Goal: Information Seeking & Learning: Learn about a topic

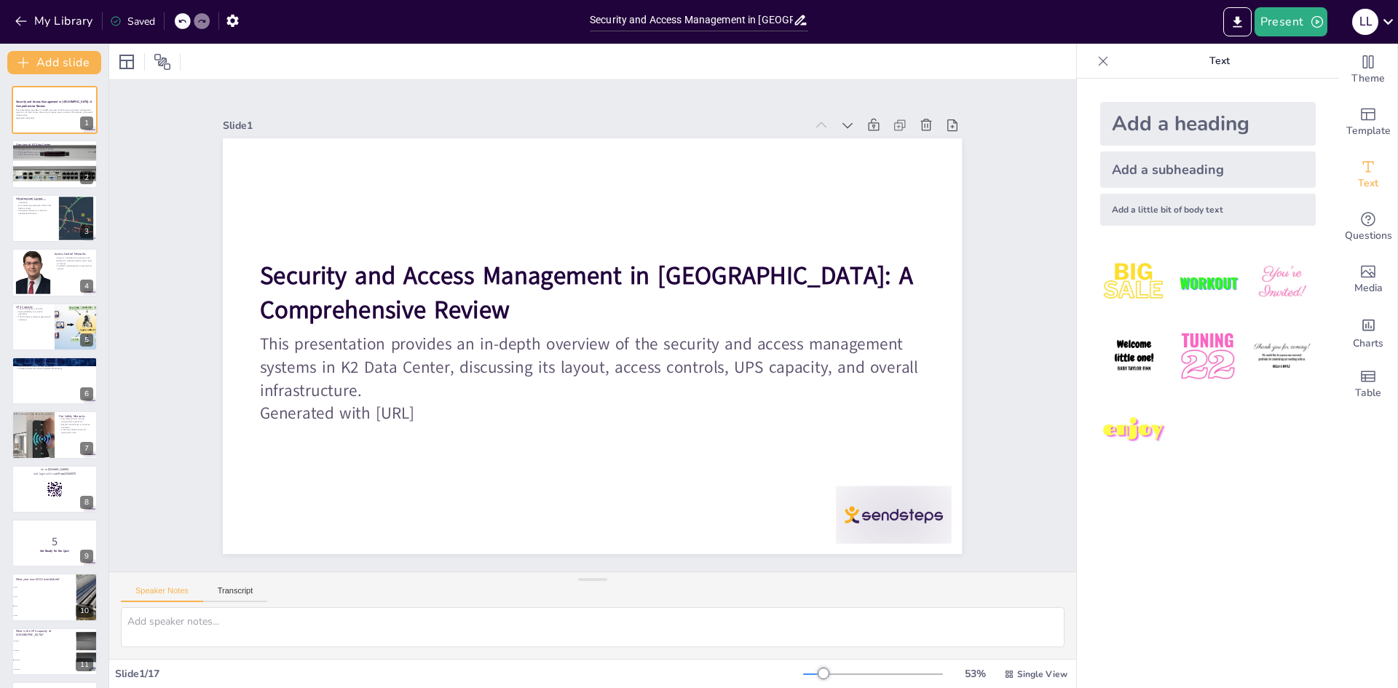
checkbox input "true"
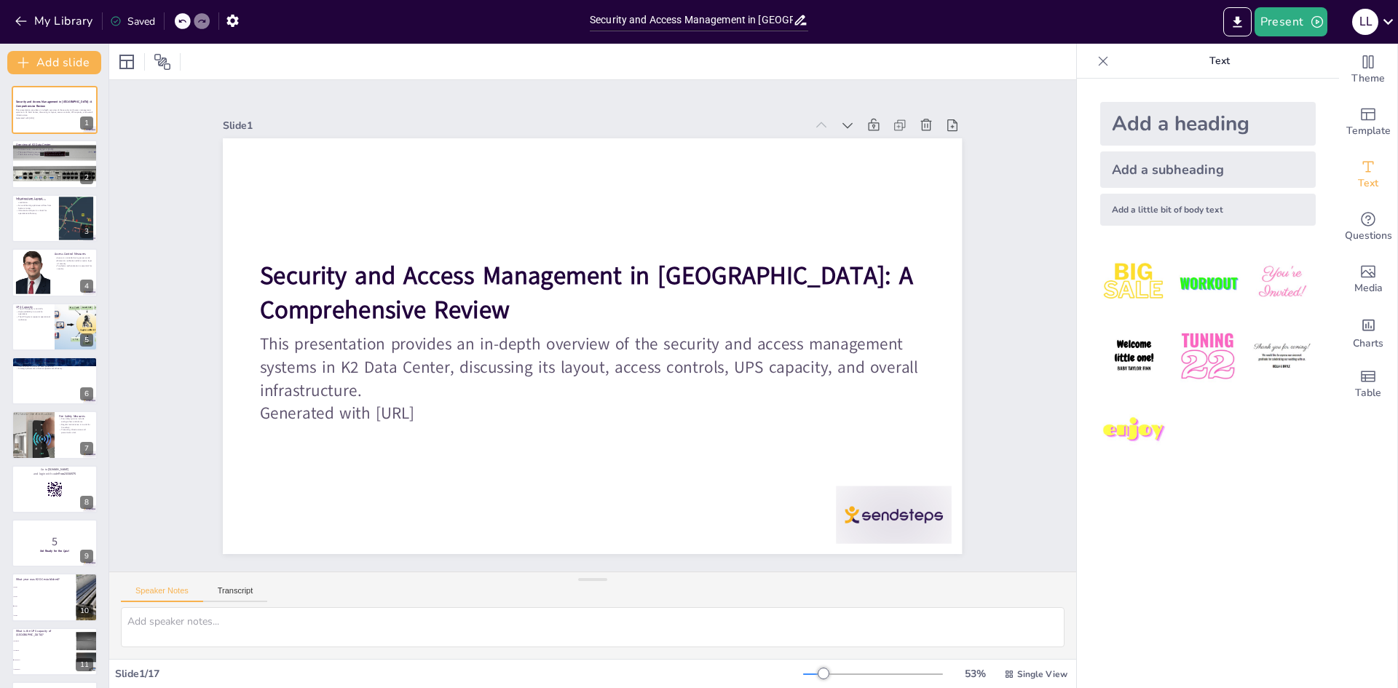
checkbox input "true"
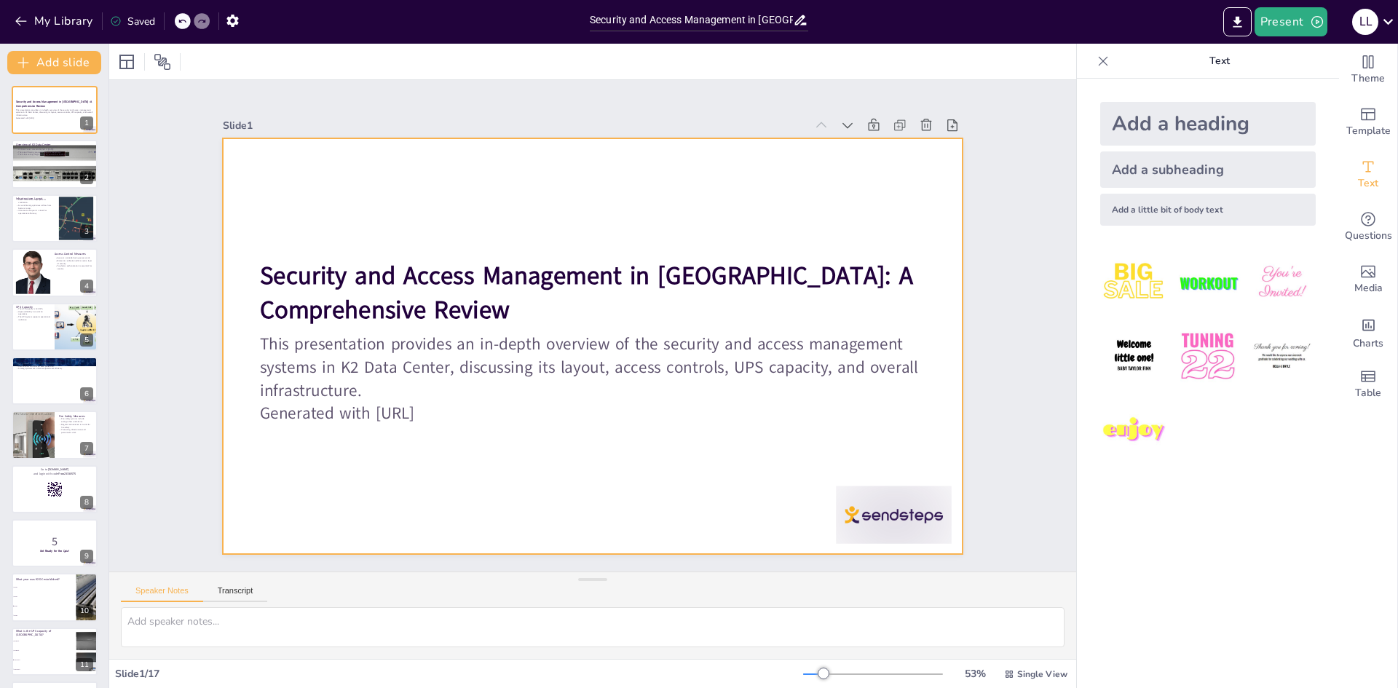
checkbox input "true"
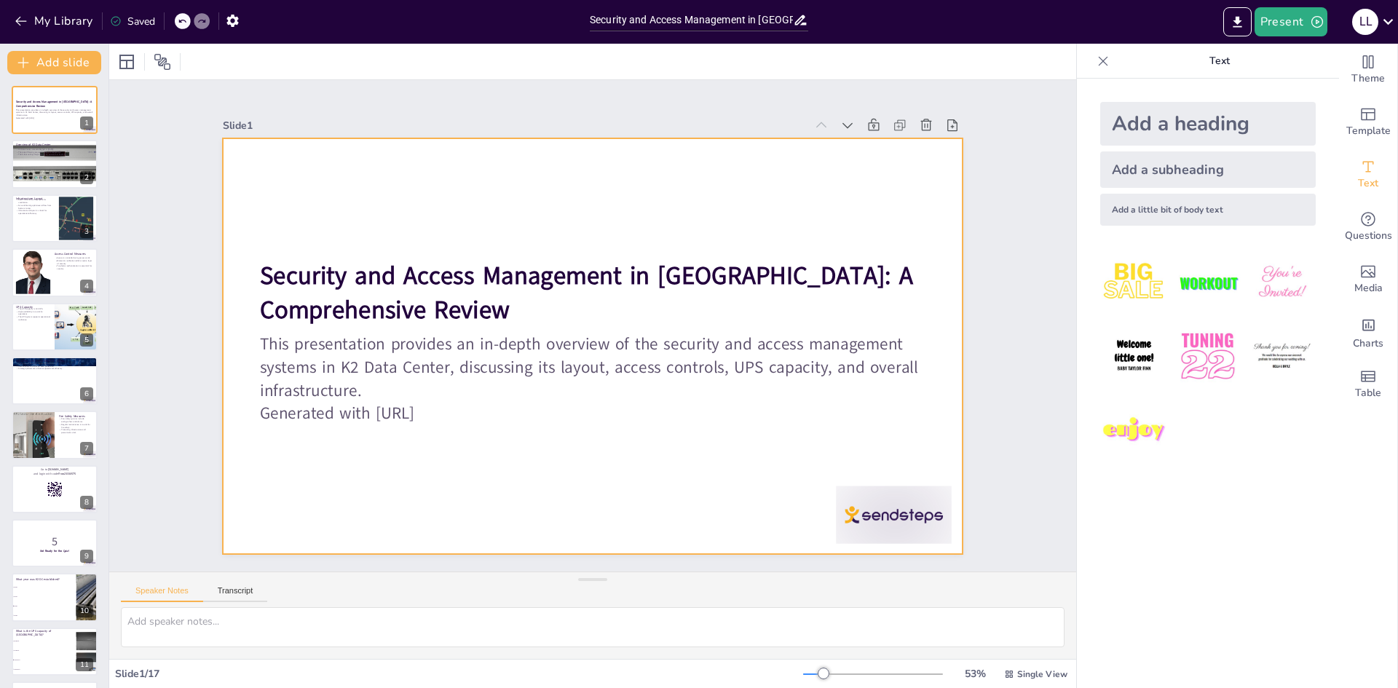
checkbox input "true"
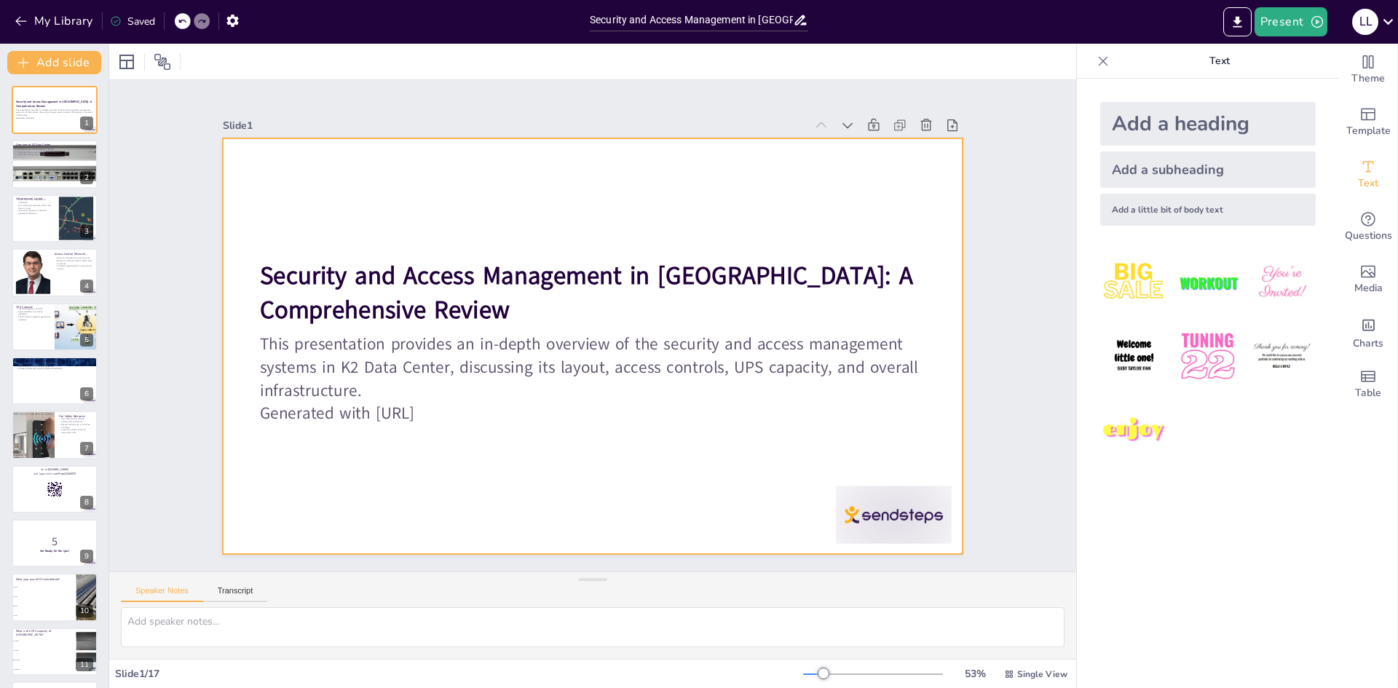
checkbox input "true"
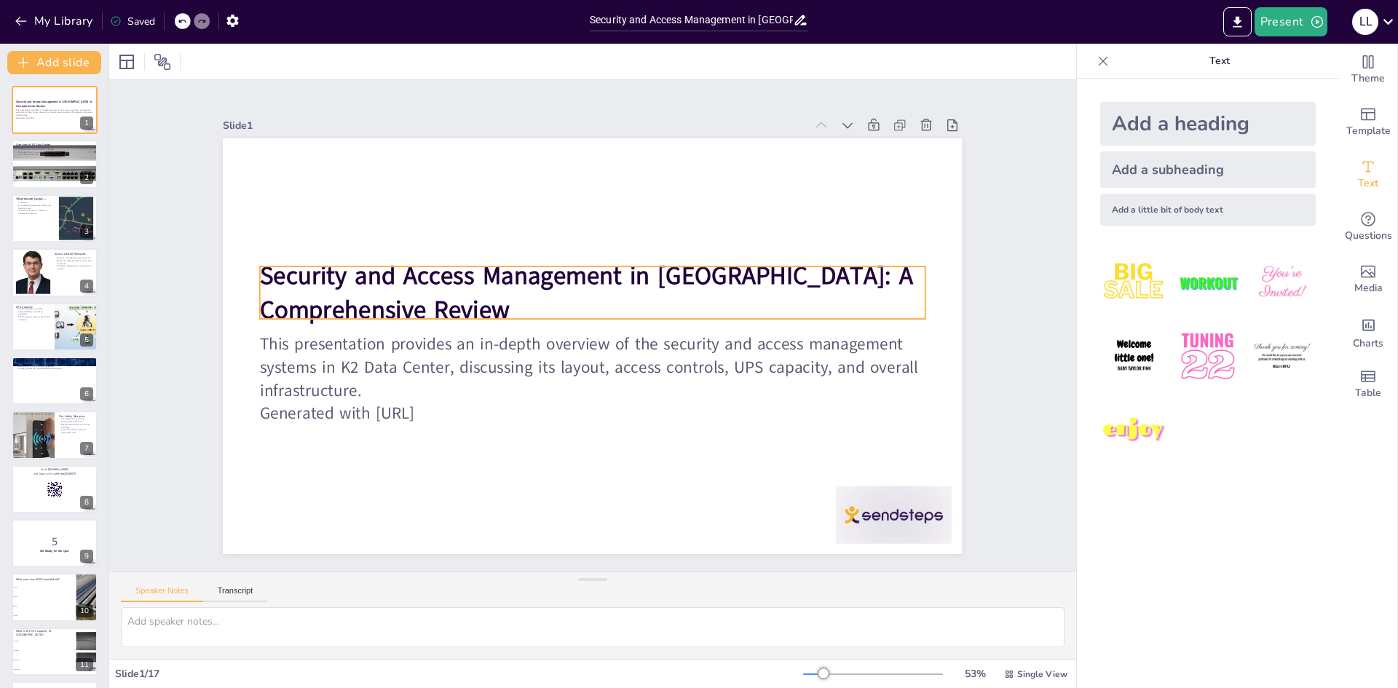
checkbox input "true"
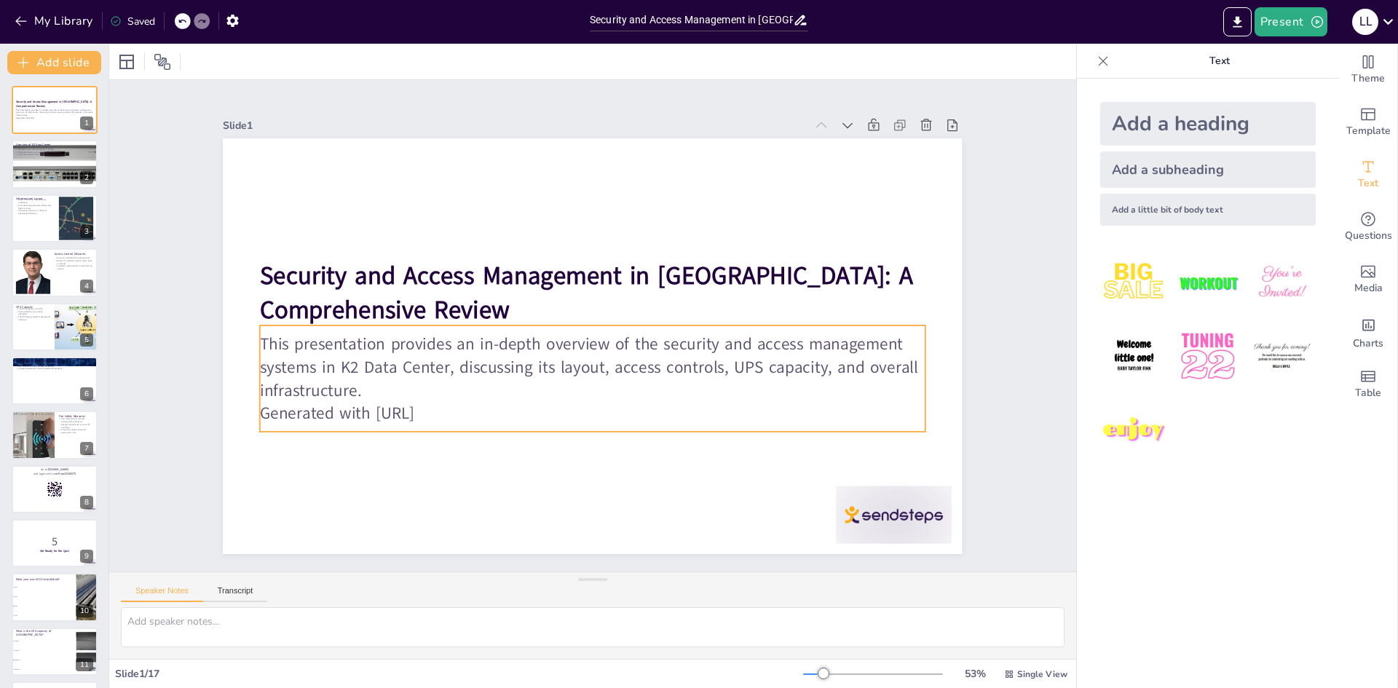
checkbox input "true"
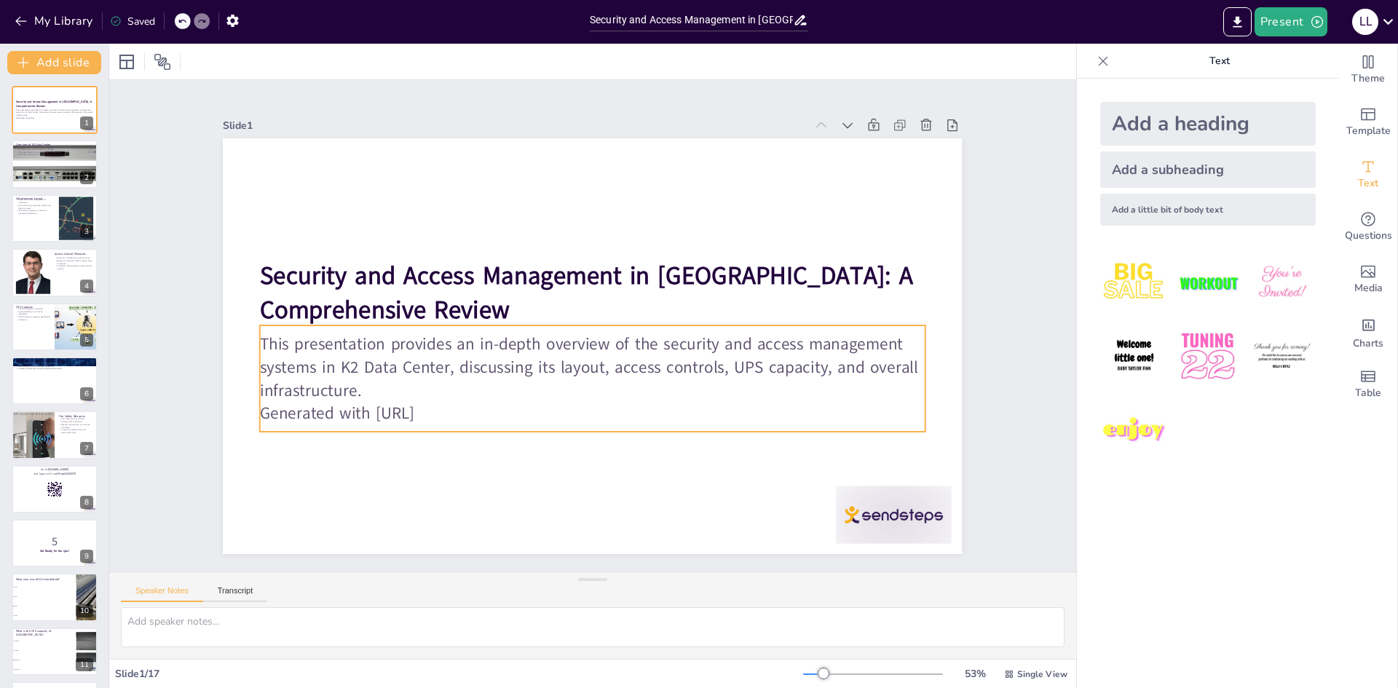
checkbox input "true"
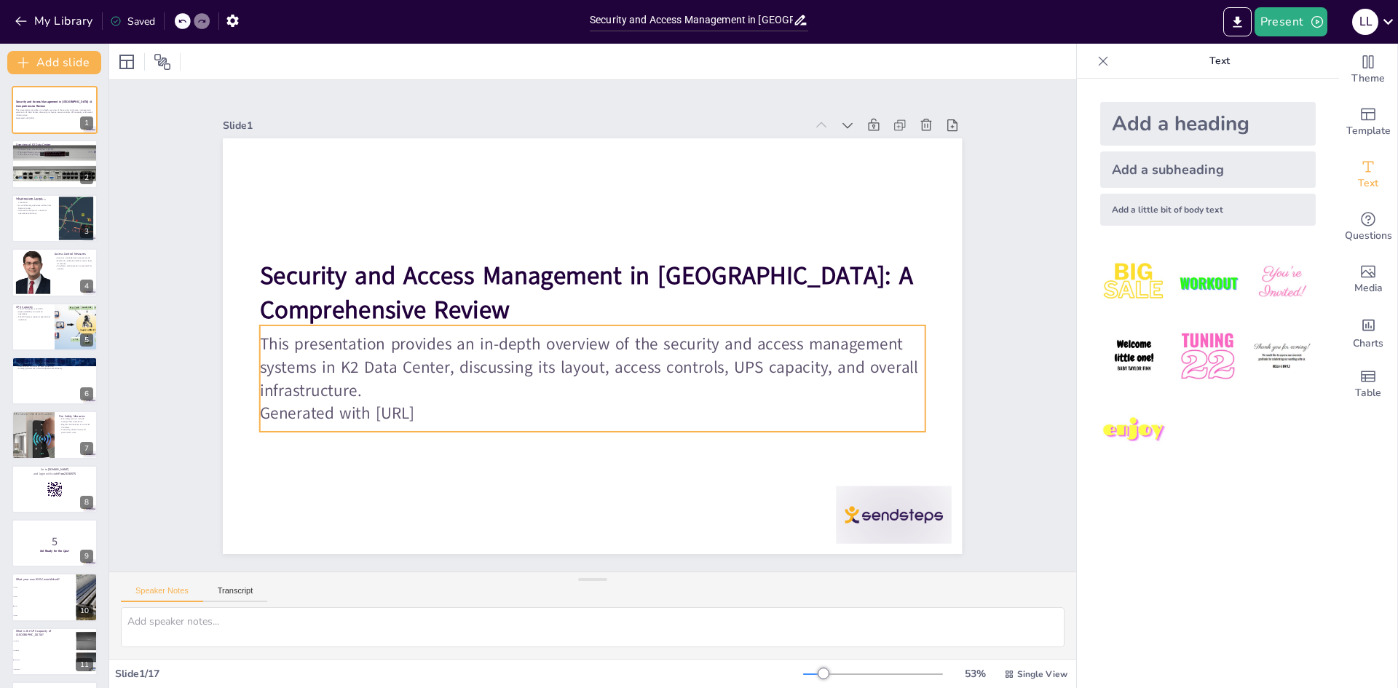
checkbox input "true"
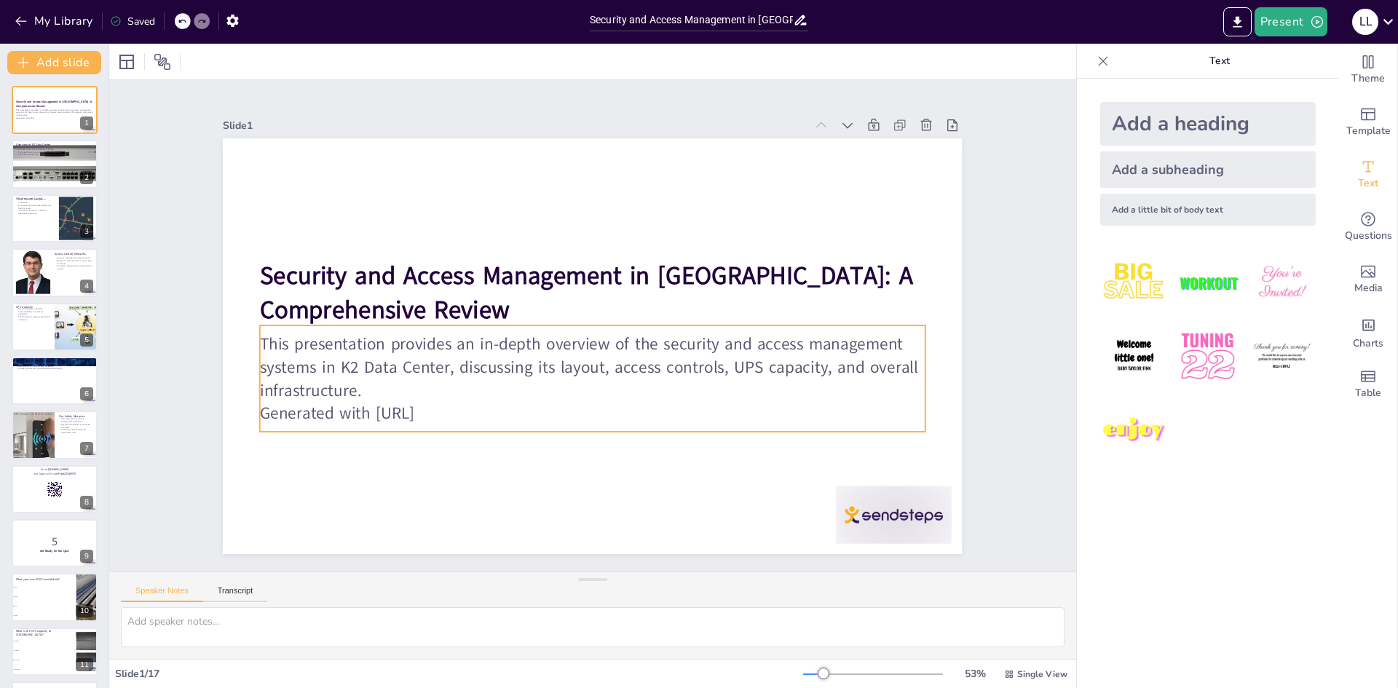
checkbox input "true"
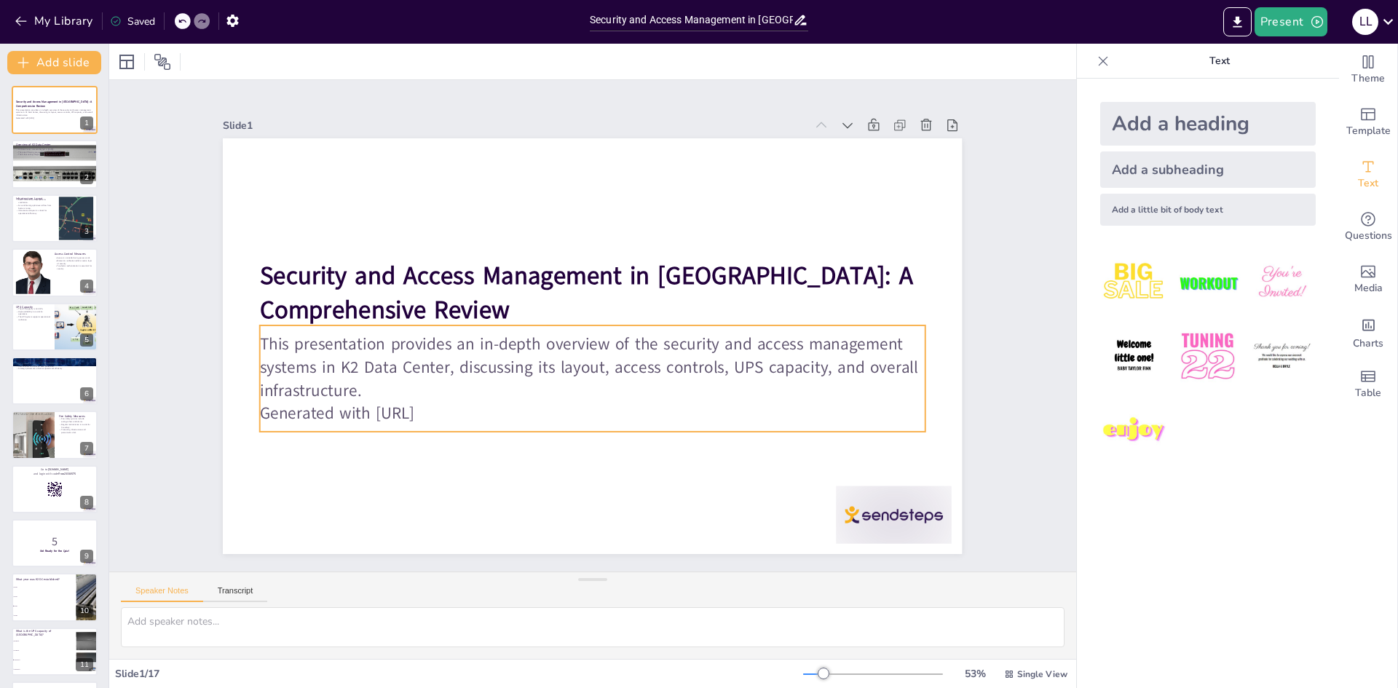
checkbox input "true"
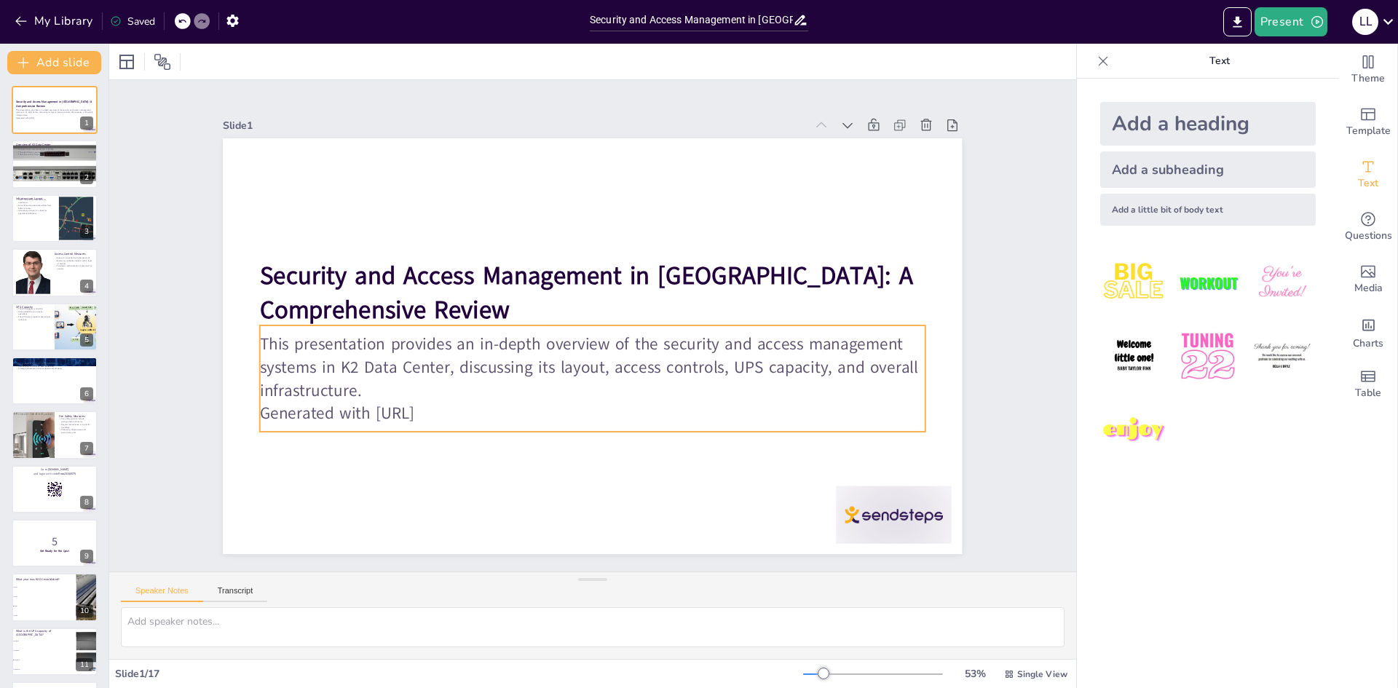
checkbox input "true"
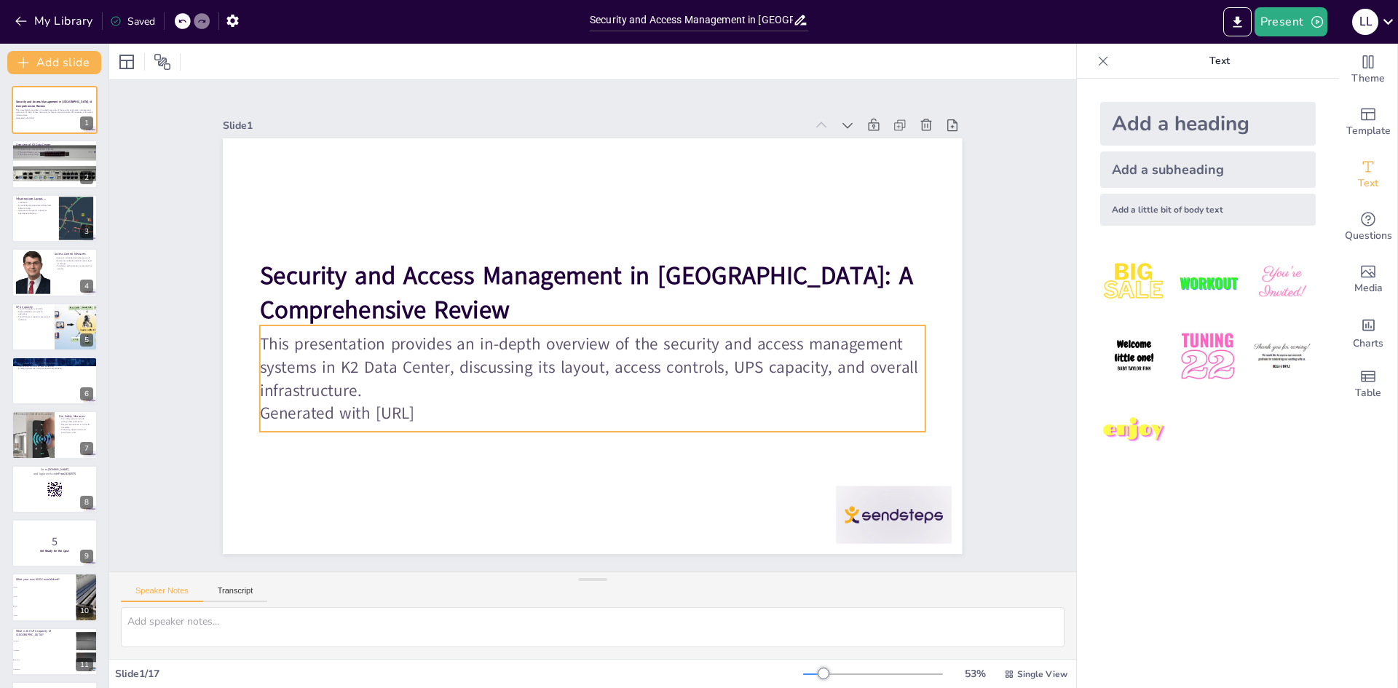
checkbox input "true"
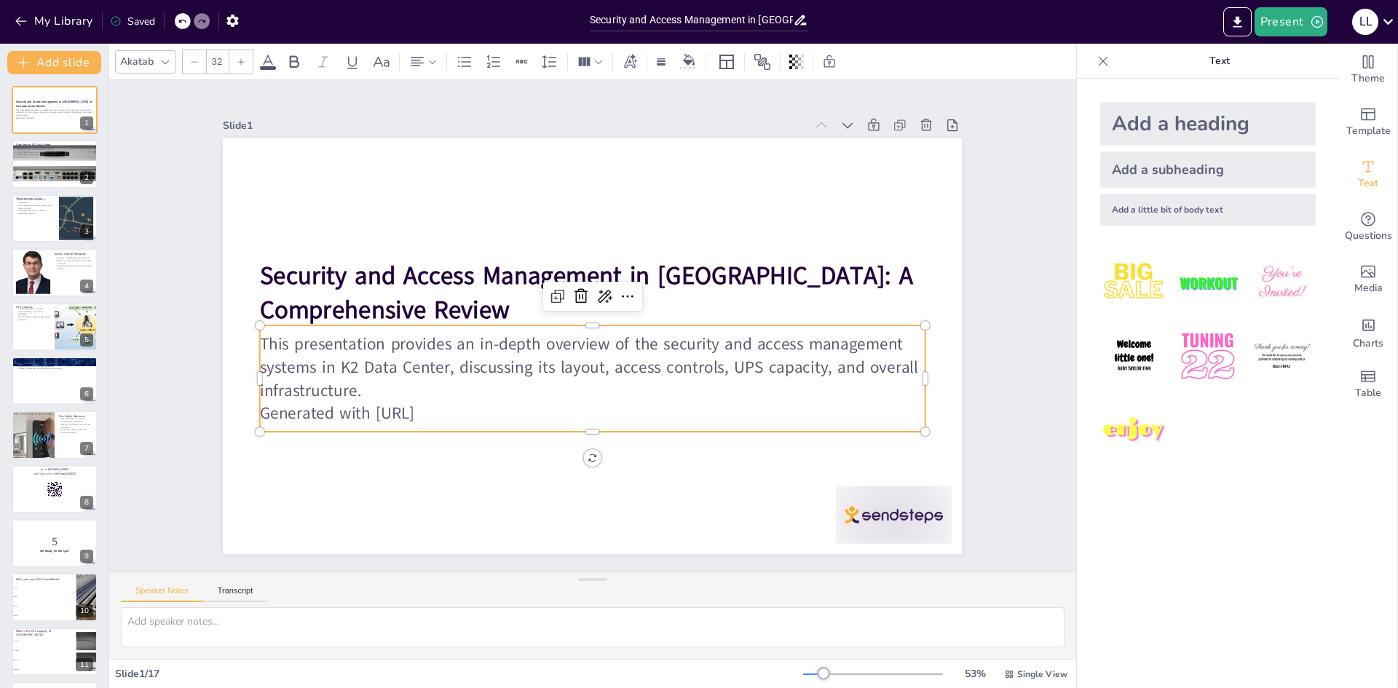
click at [453, 365] on p "This presentation provides an in-depth overview of the security and access mana…" at bounding box center [592, 367] width 665 height 69
checkbox input "true"
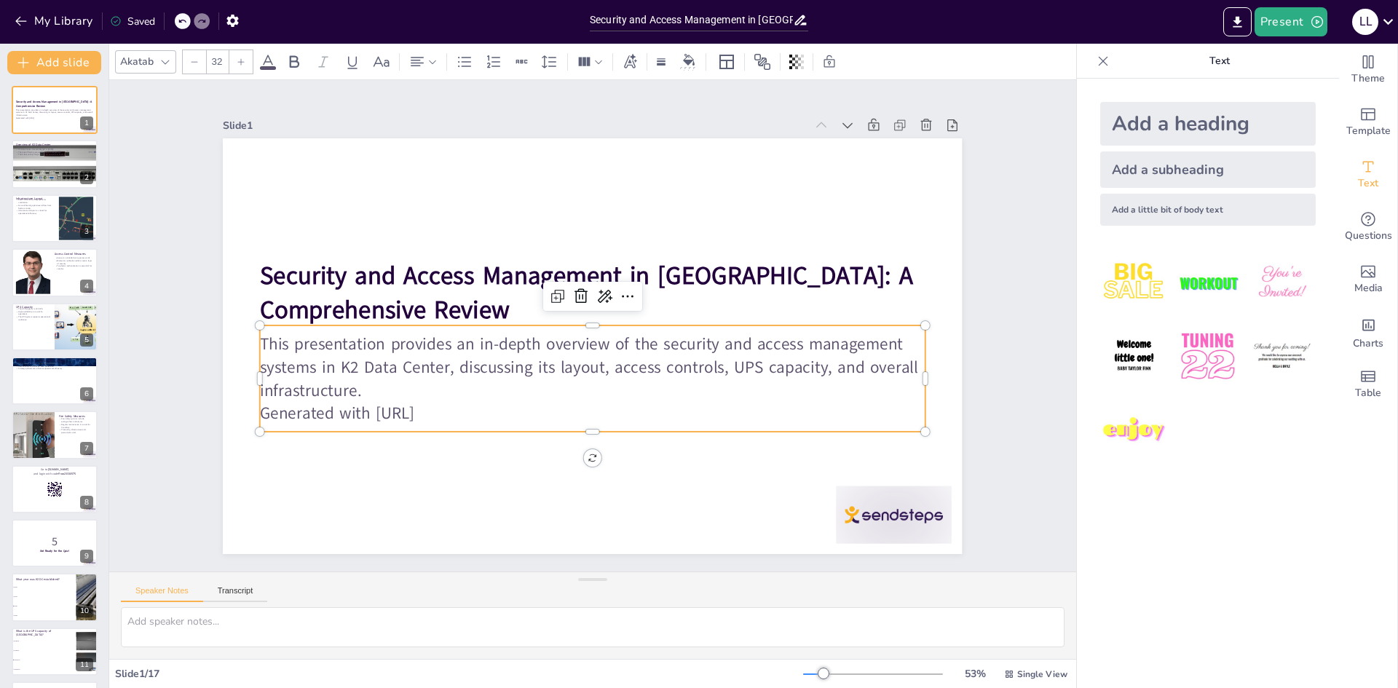
checkbox input "true"
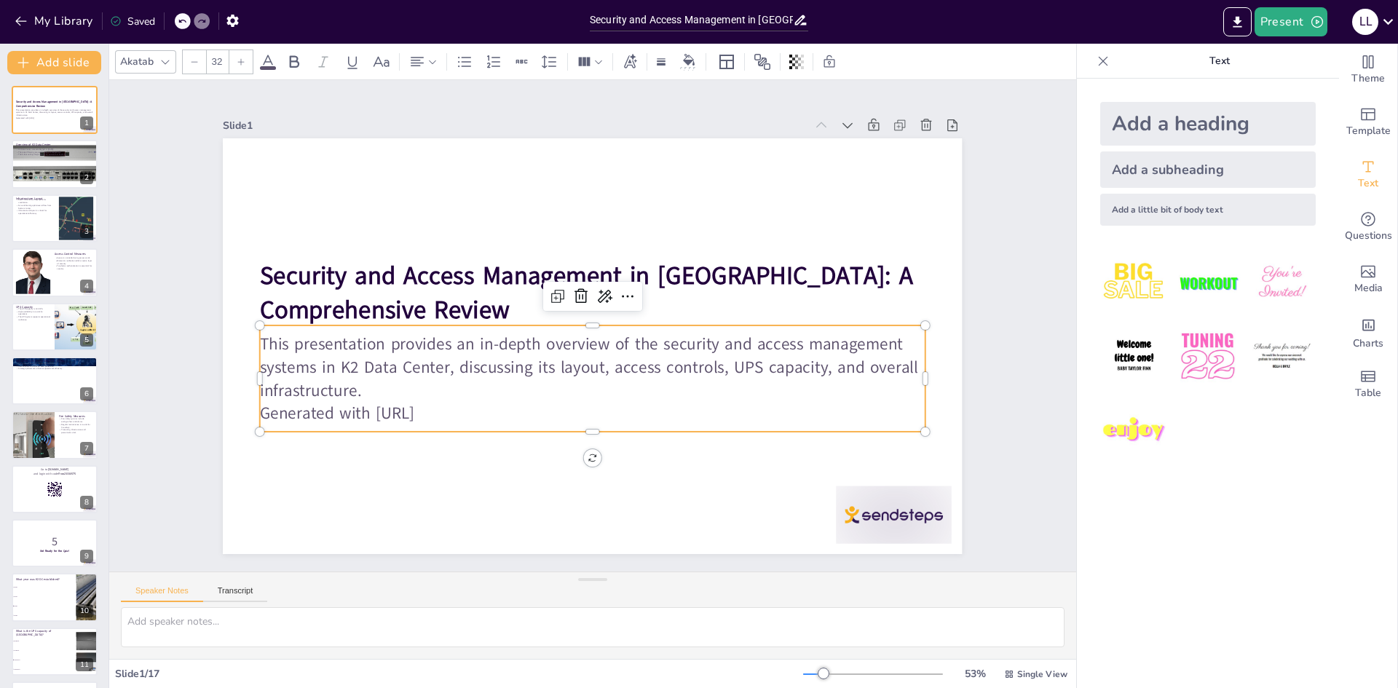
checkbox input "true"
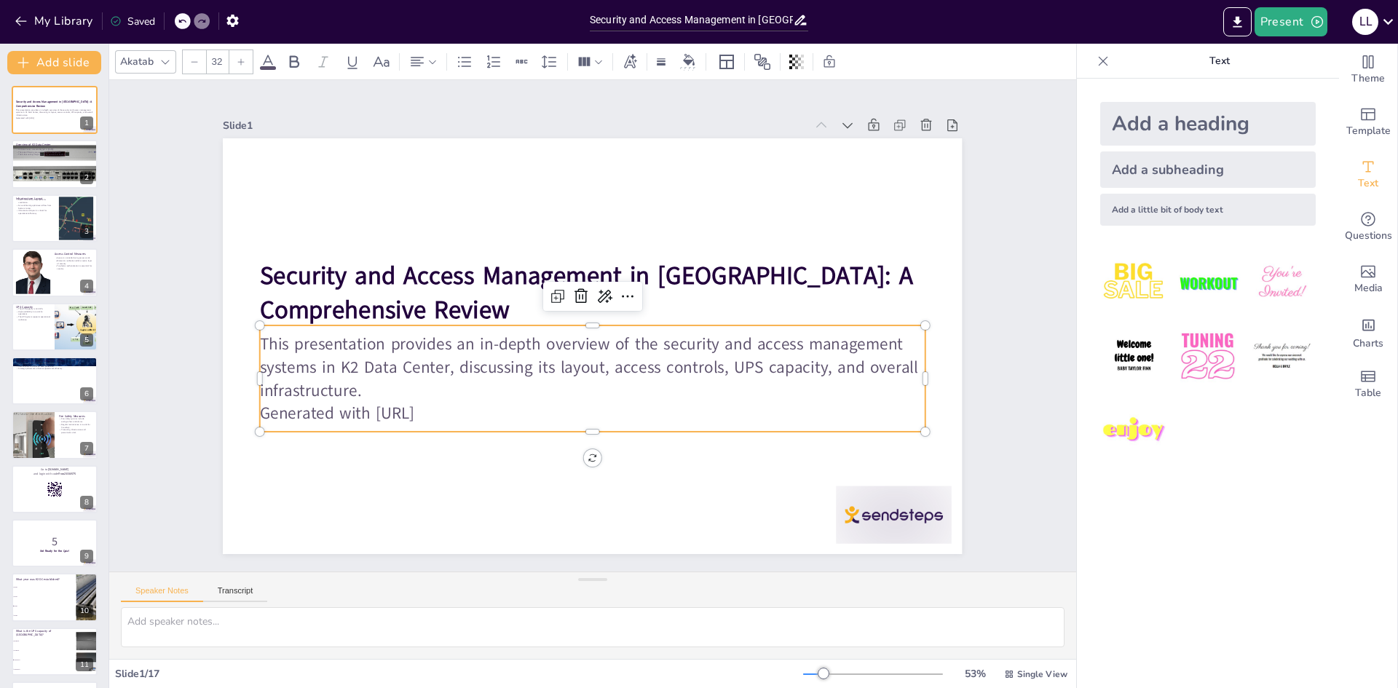
checkbox input "true"
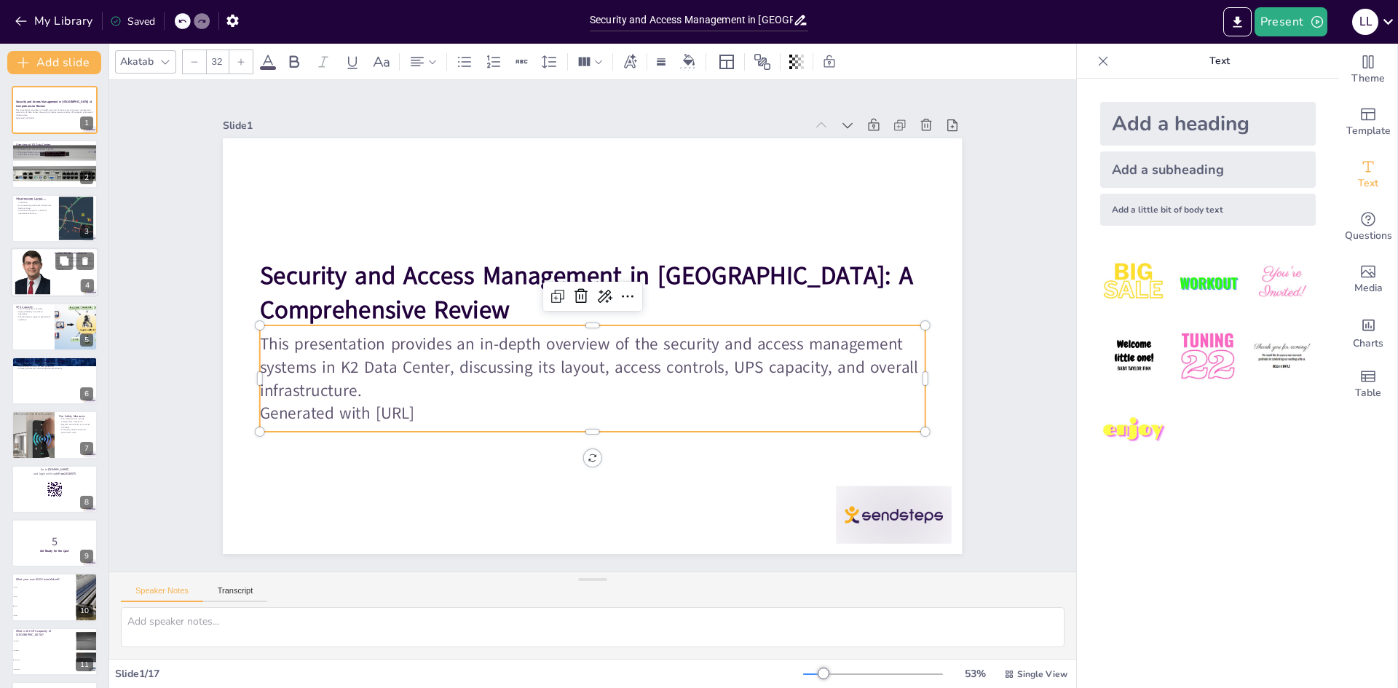
checkbox input "true"
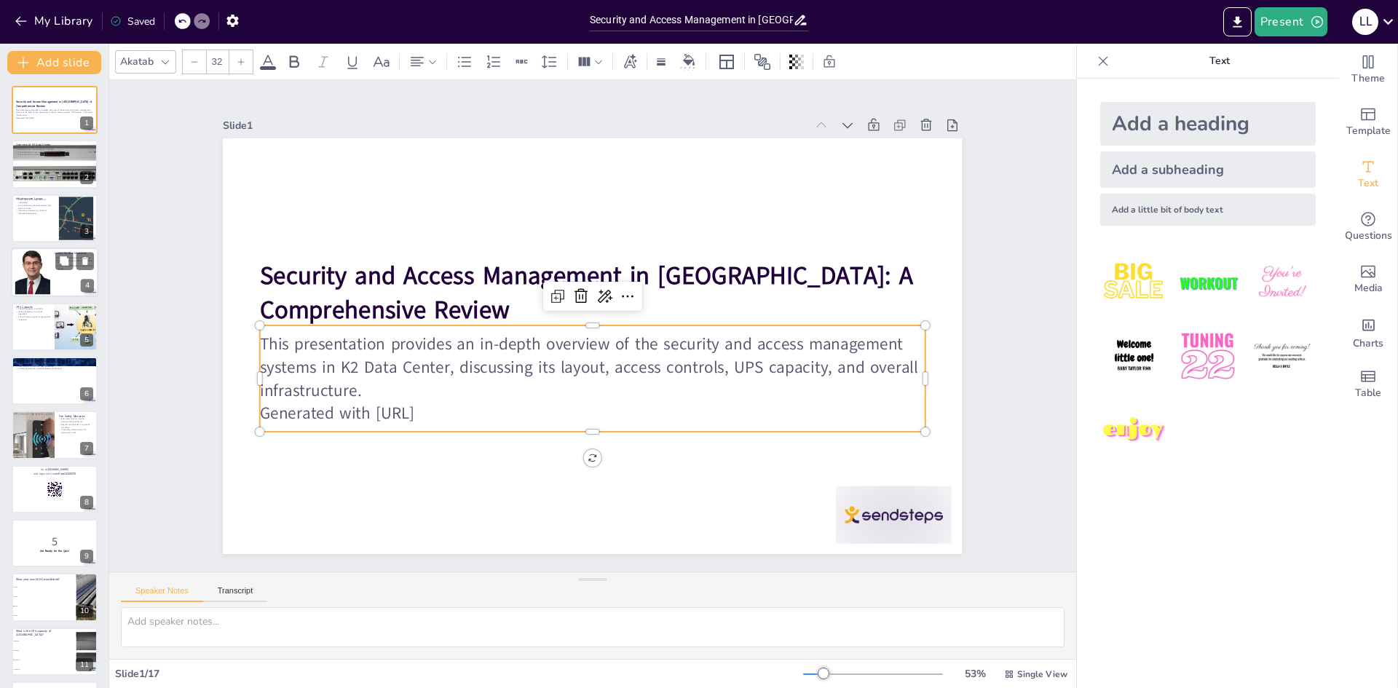
checkbox input "true"
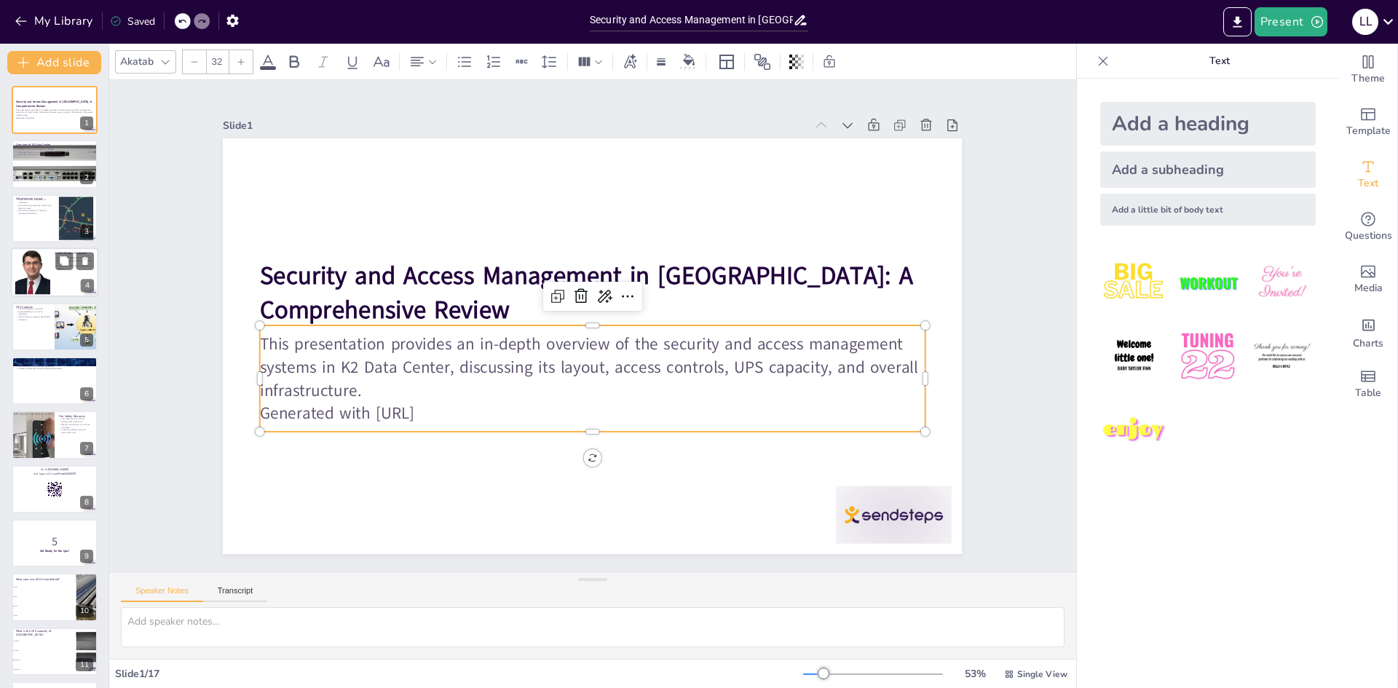
checkbox input "true"
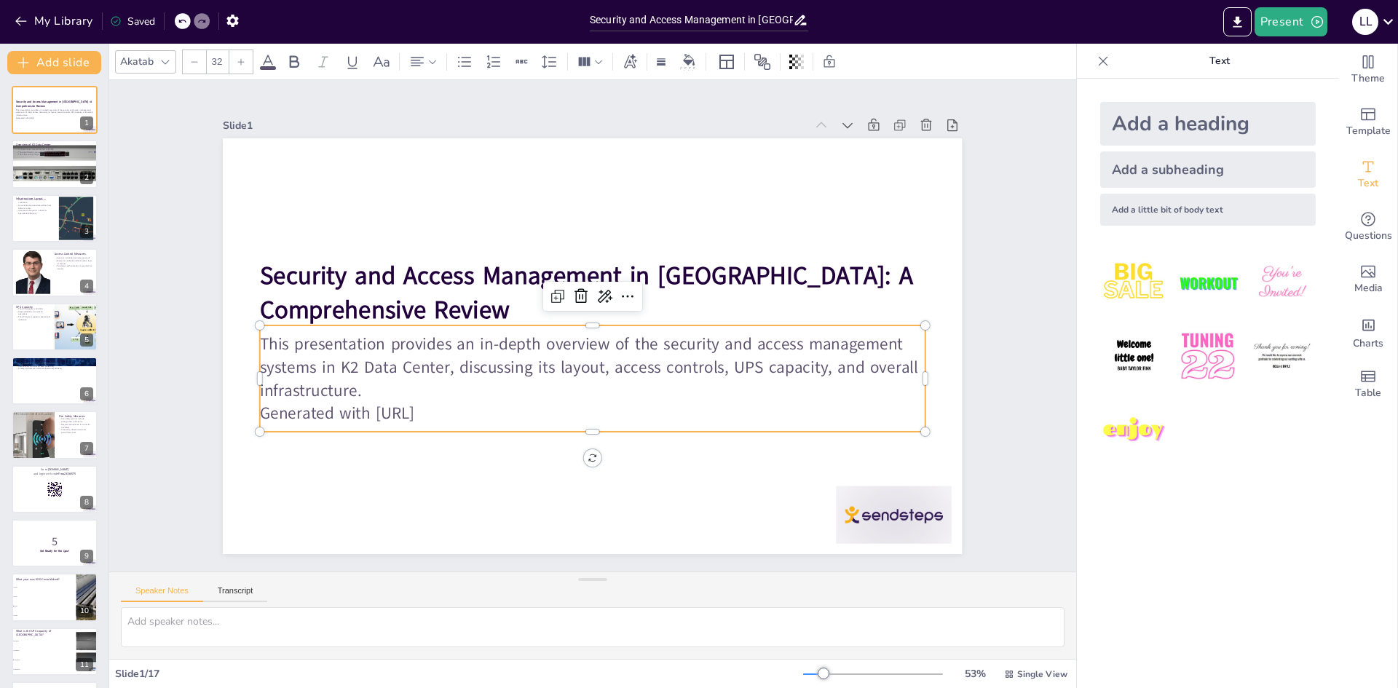
checkbox input "true"
click at [49, 303] on div "UPS Capacity The UPS capacity is 100 KVA. High availability is crucial for oper…" at bounding box center [54, 327] width 87 height 50
checkbox input "true"
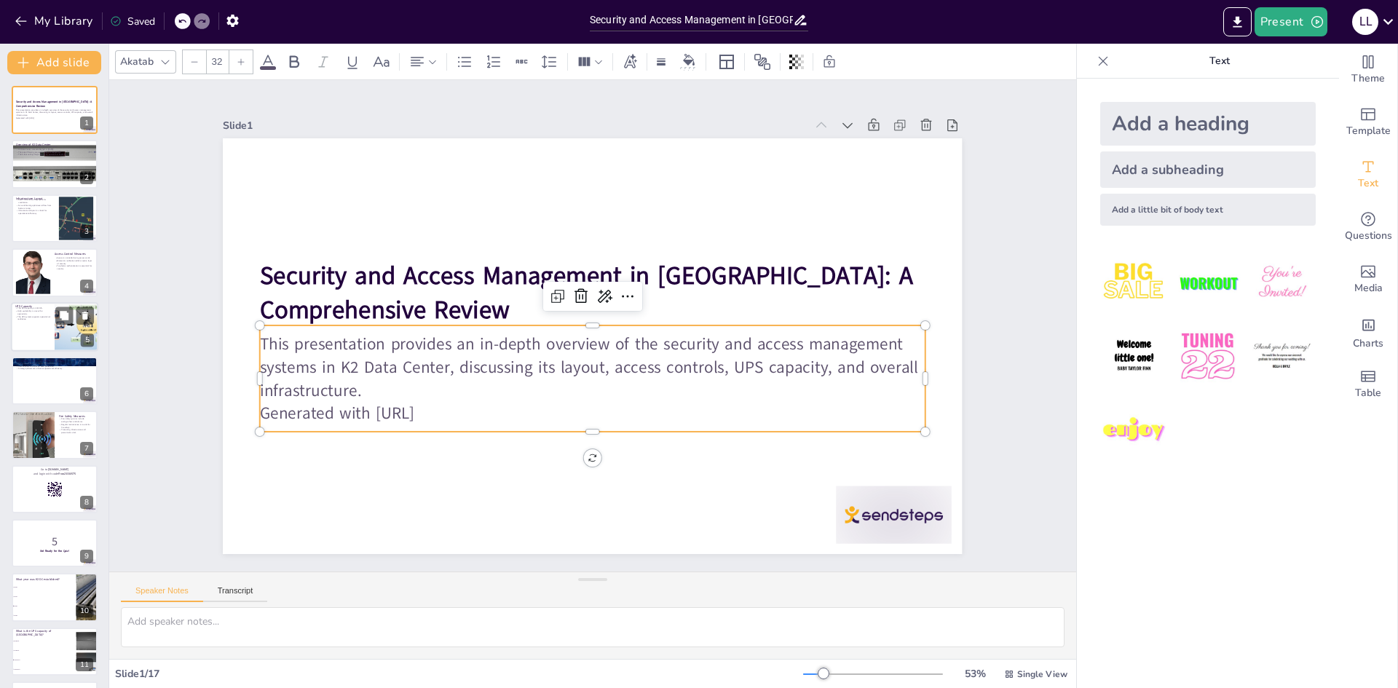
checkbox input "true"
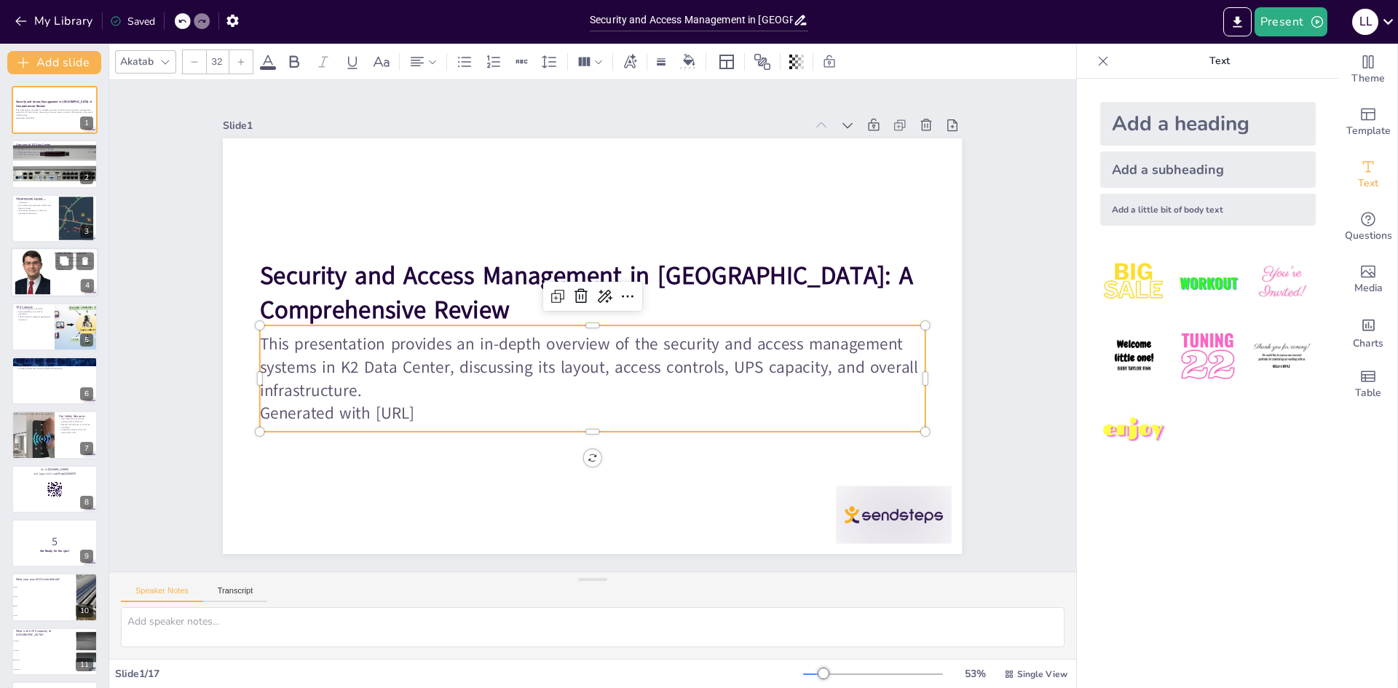
checkbox input "true"
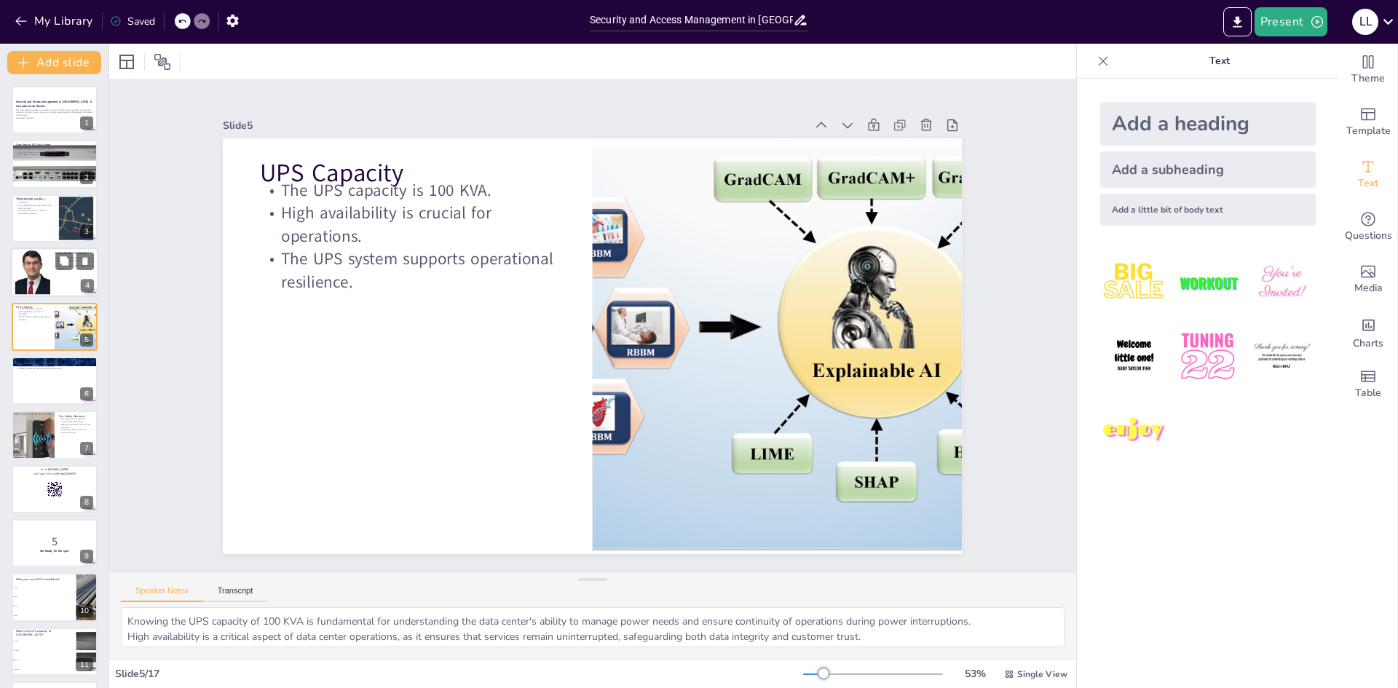
click at [46, 266] on div at bounding box center [32, 272] width 61 height 44
checkbox input "true"
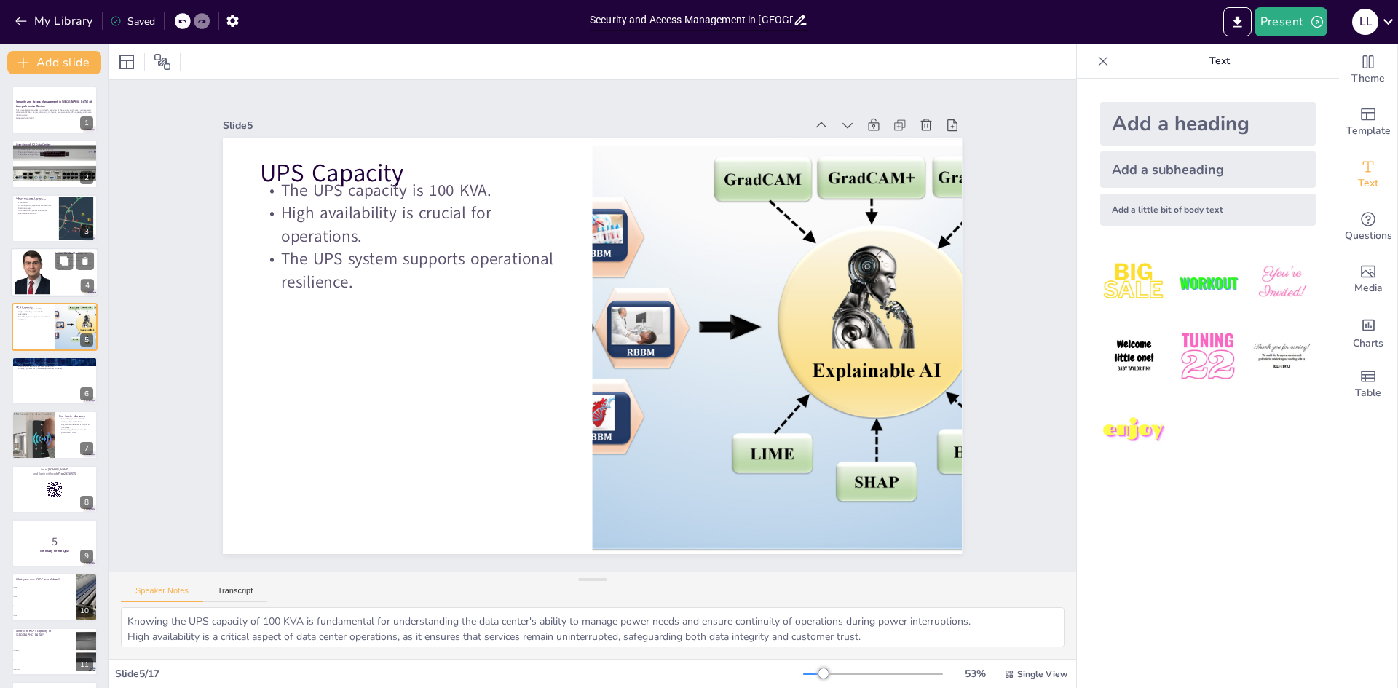
checkbox input "true"
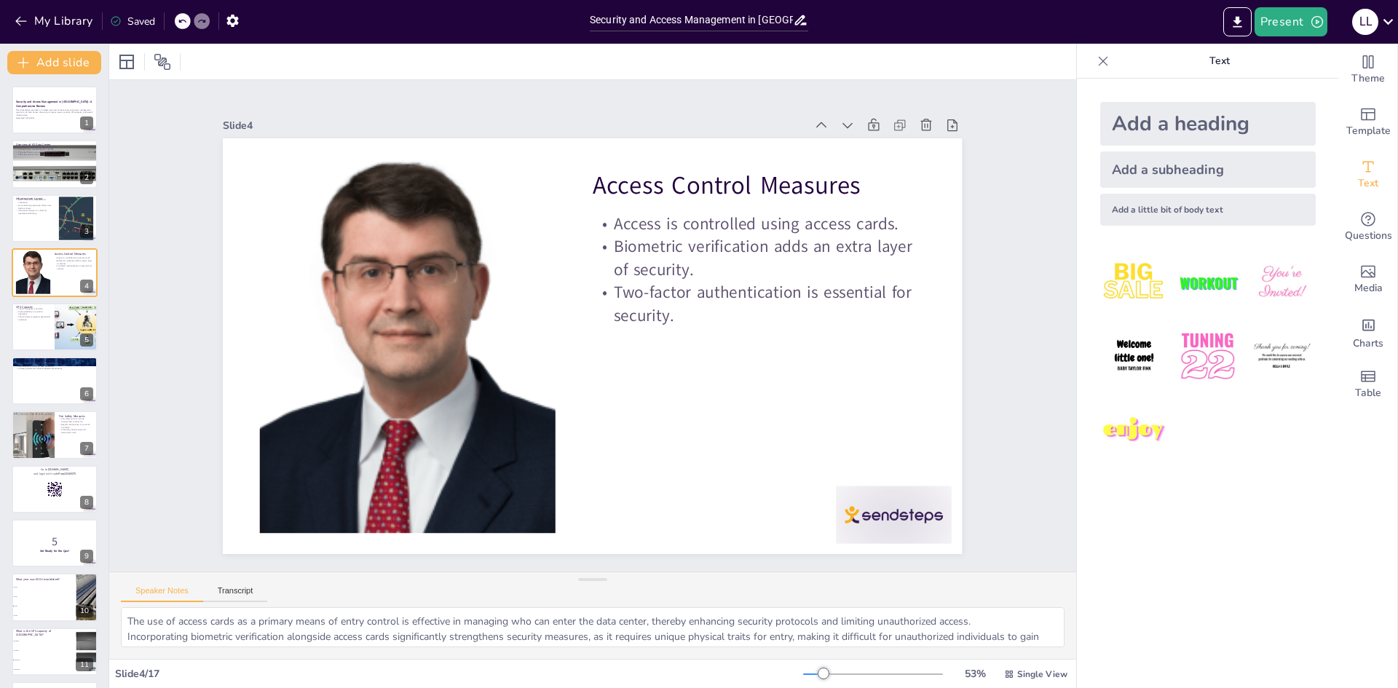
checkbox input "true"
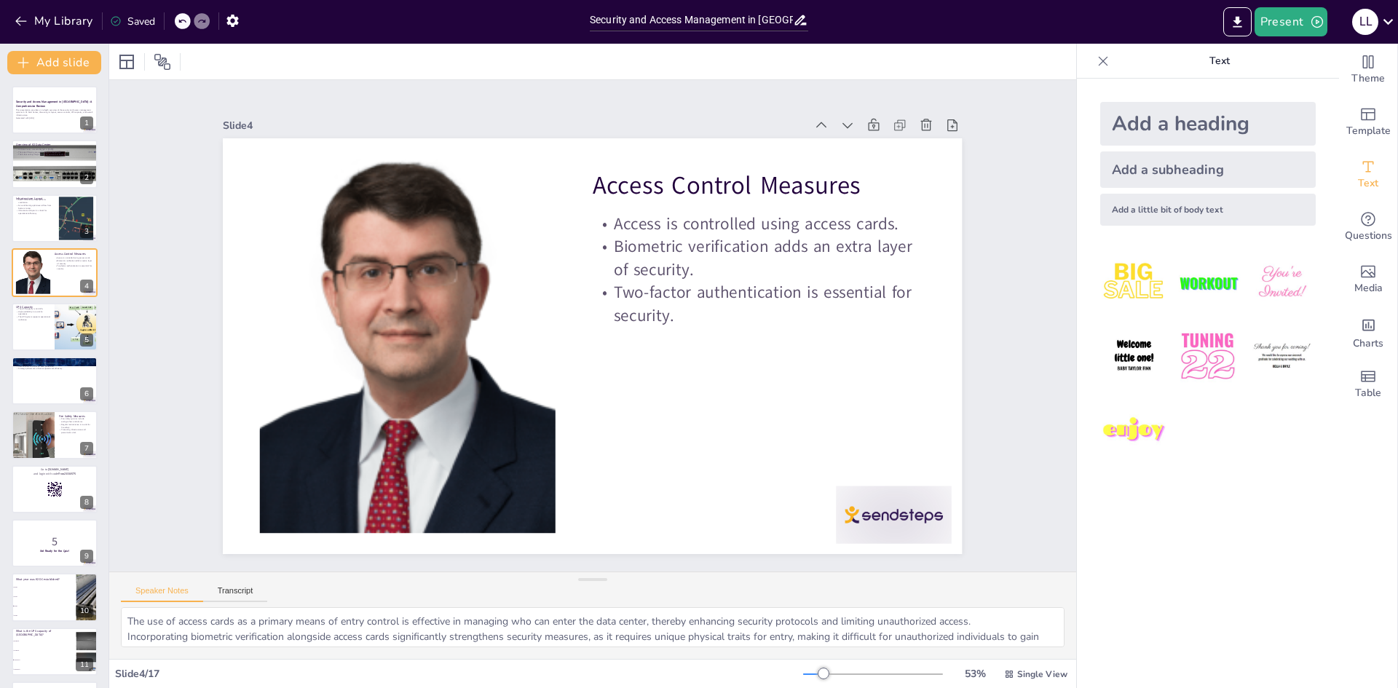
checkbox input "true"
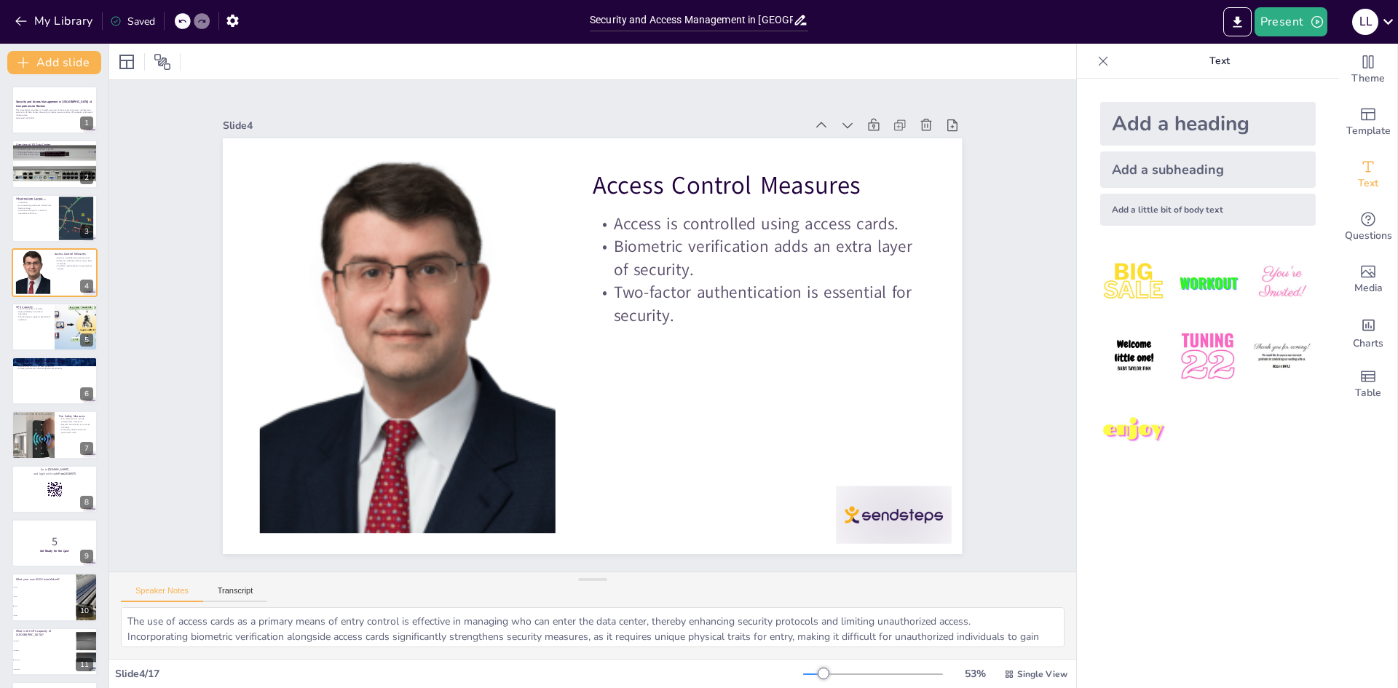
checkbox input "true"
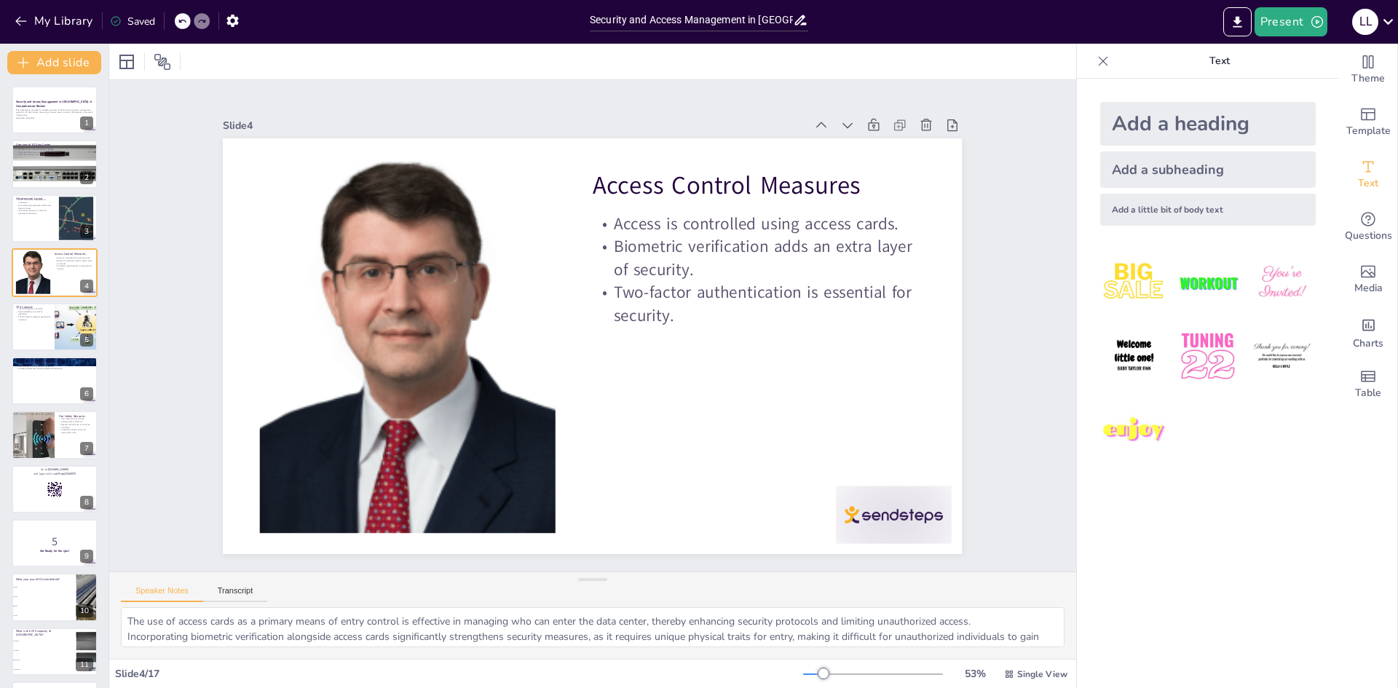
checkbox input "true"
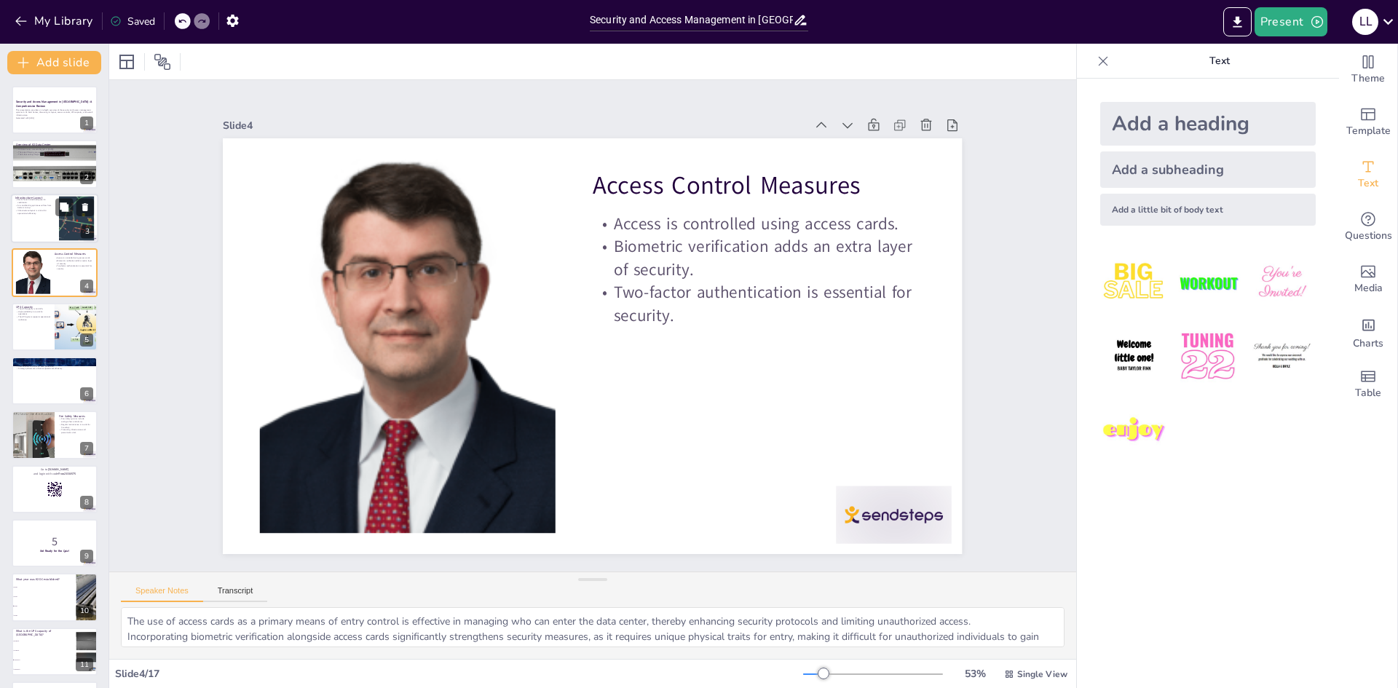
checkbox input "true"
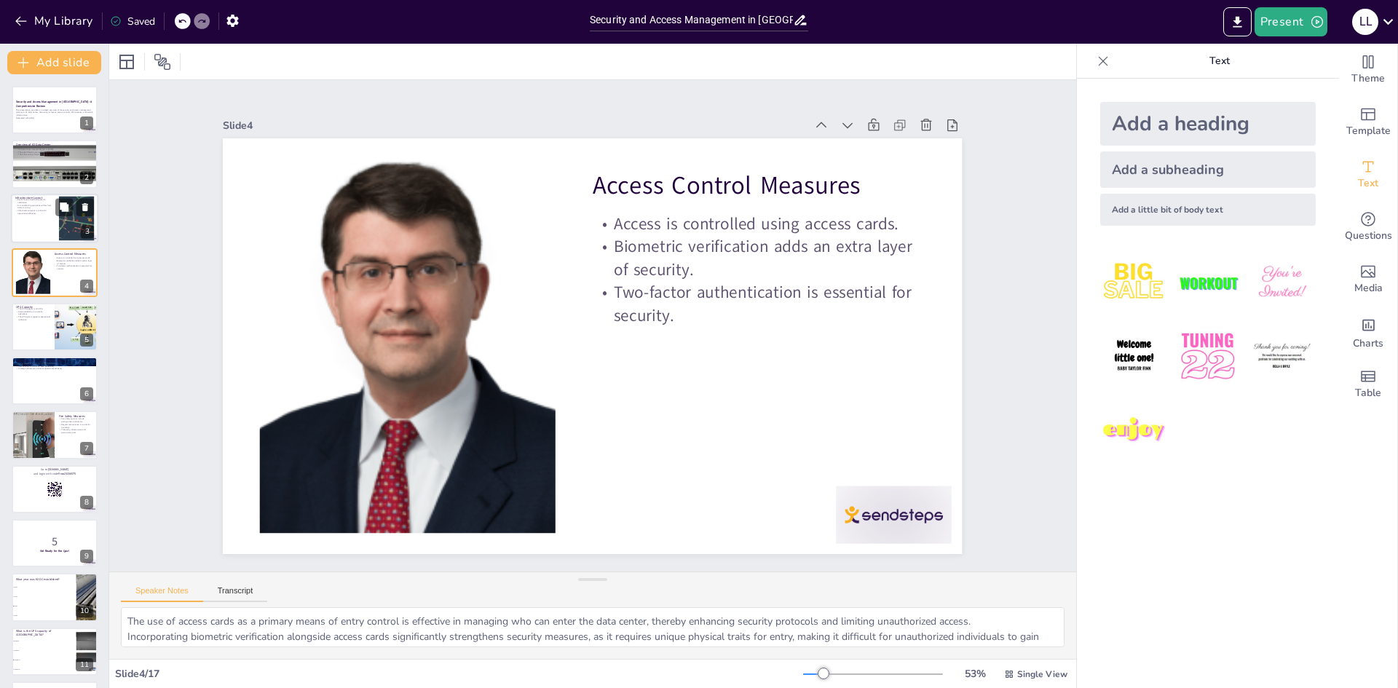
click at [74, 225] on div at bounding box center [76, 218] width 80 height 44
checkbox input "true"
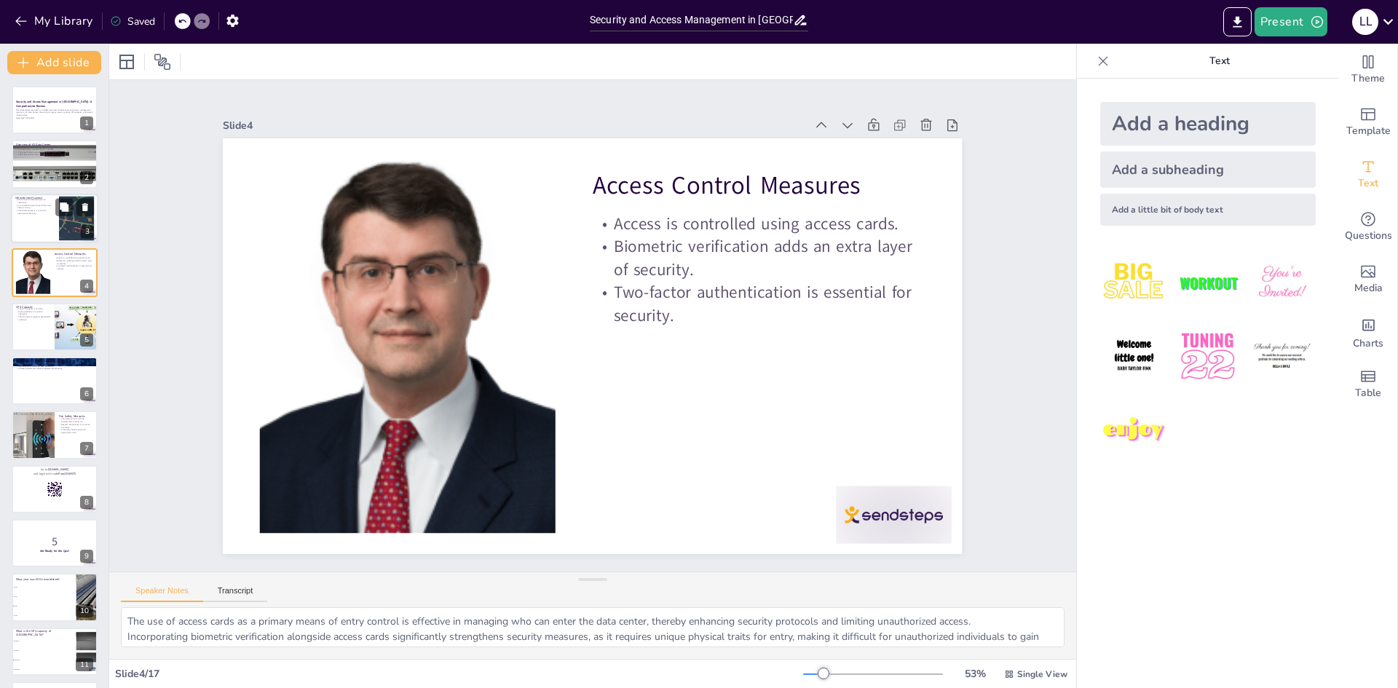
checkbox input "true"
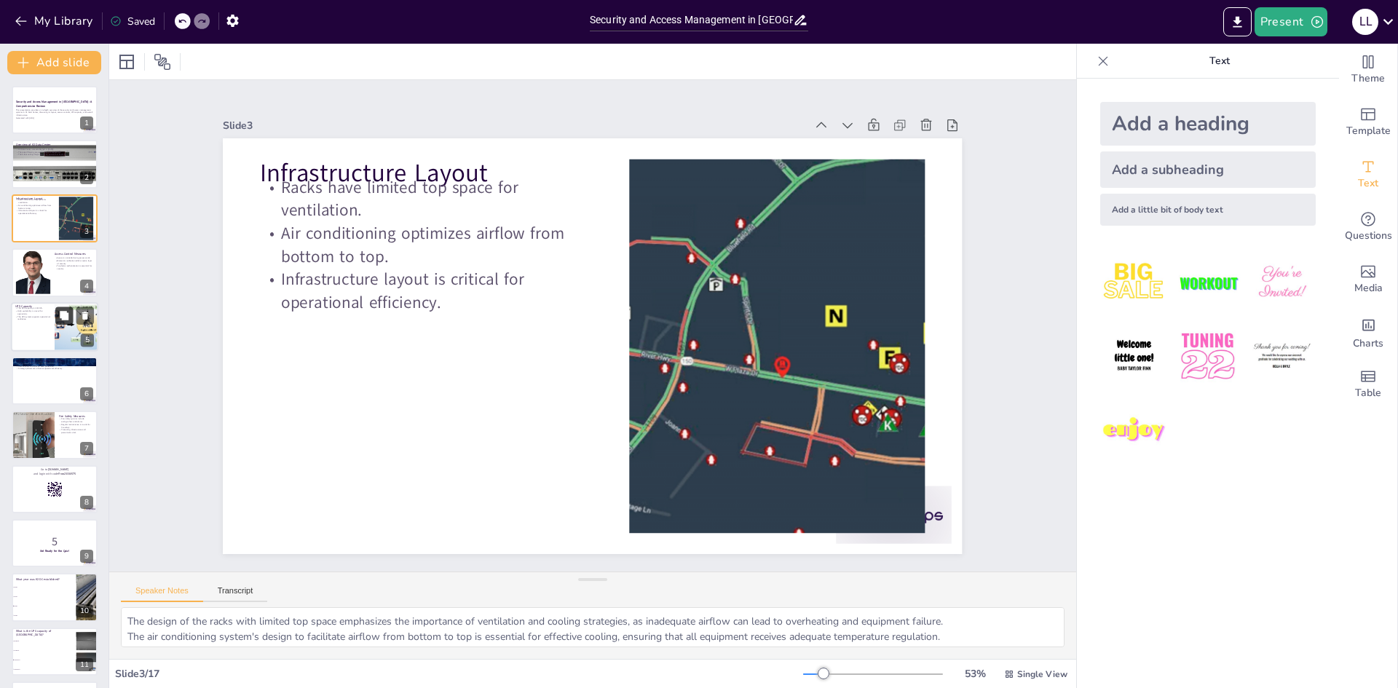
checkbox input "true"
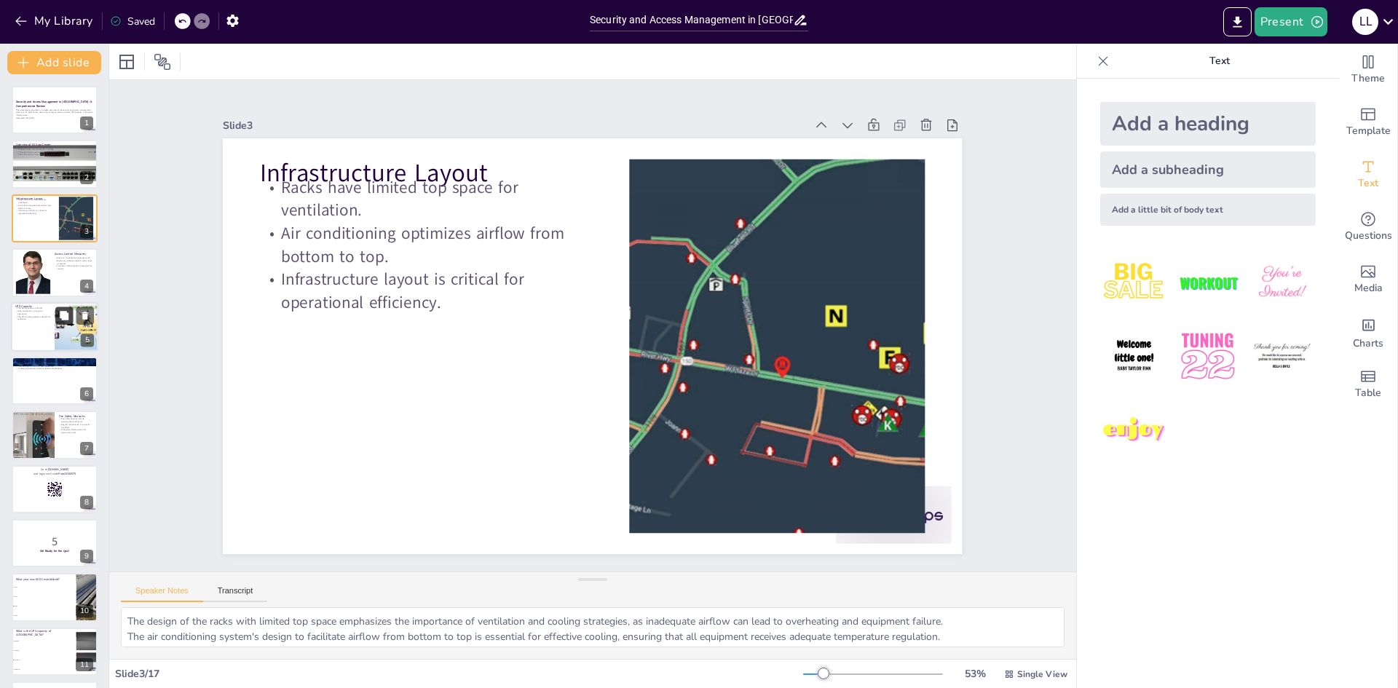
checkbox input "true"
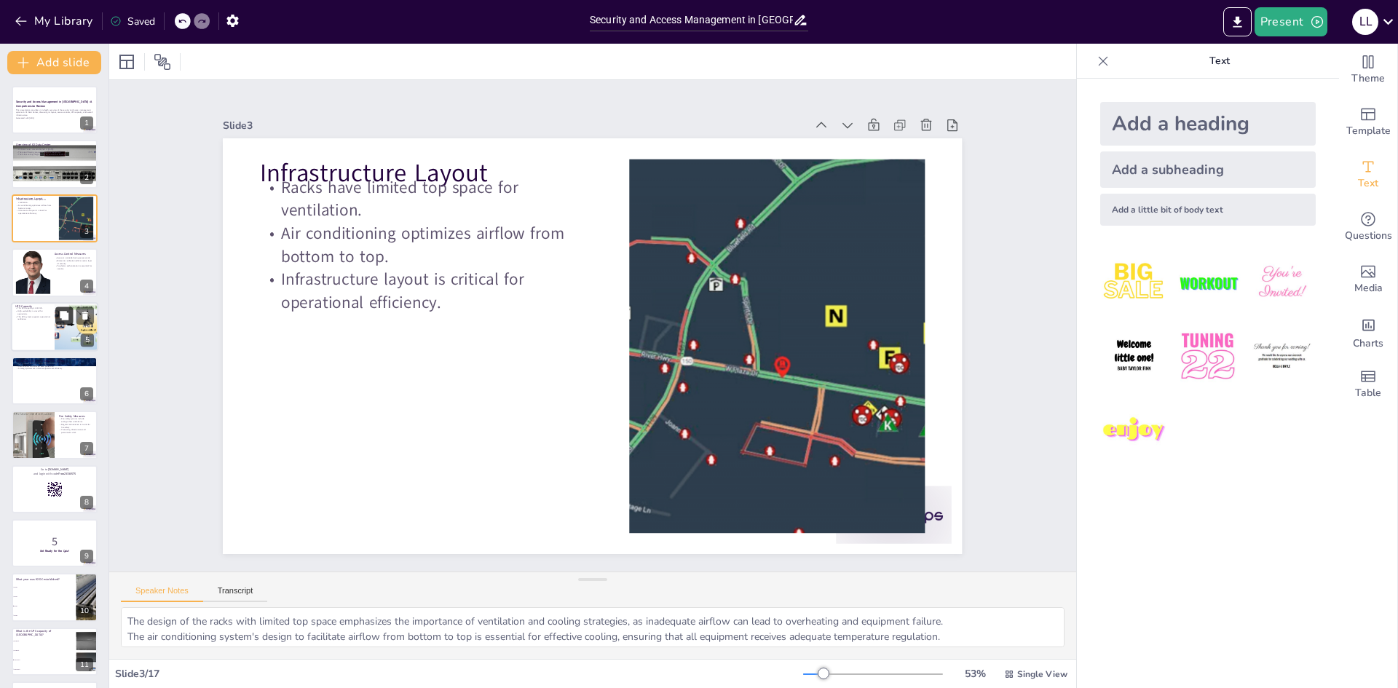
checkbox input "true"
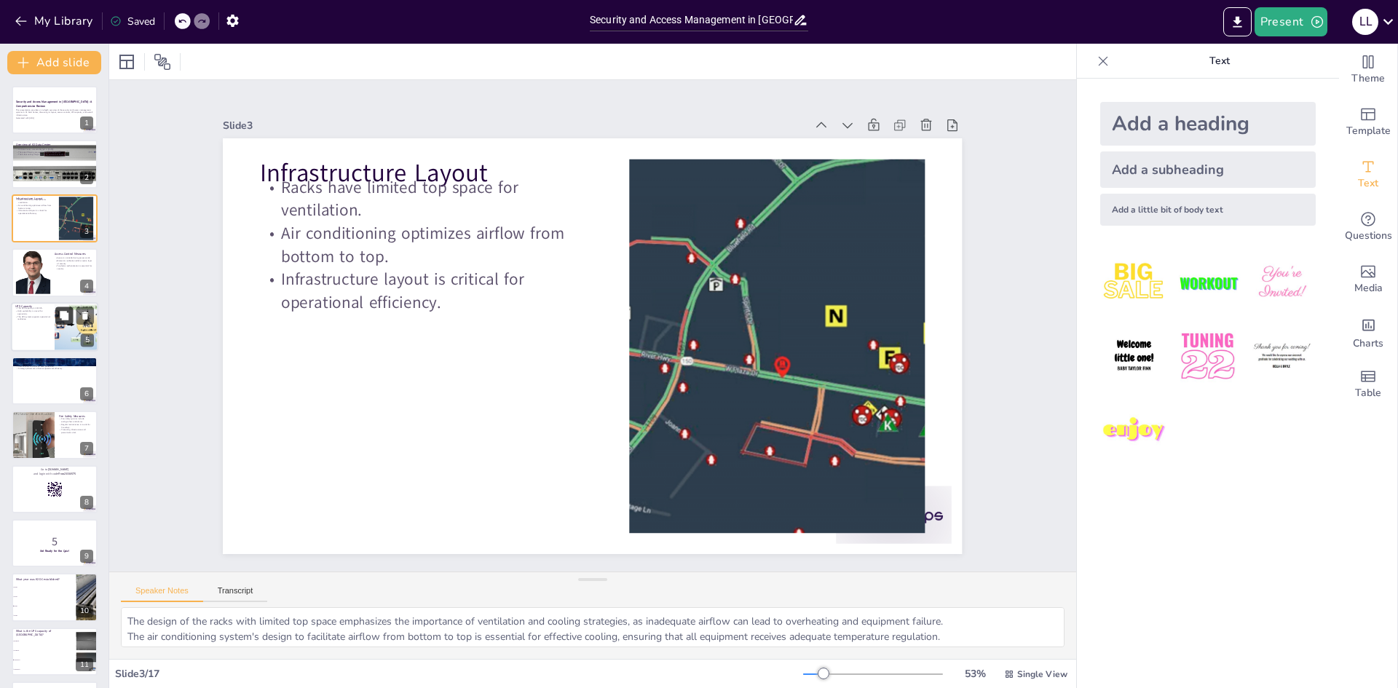
checkbox input "true"
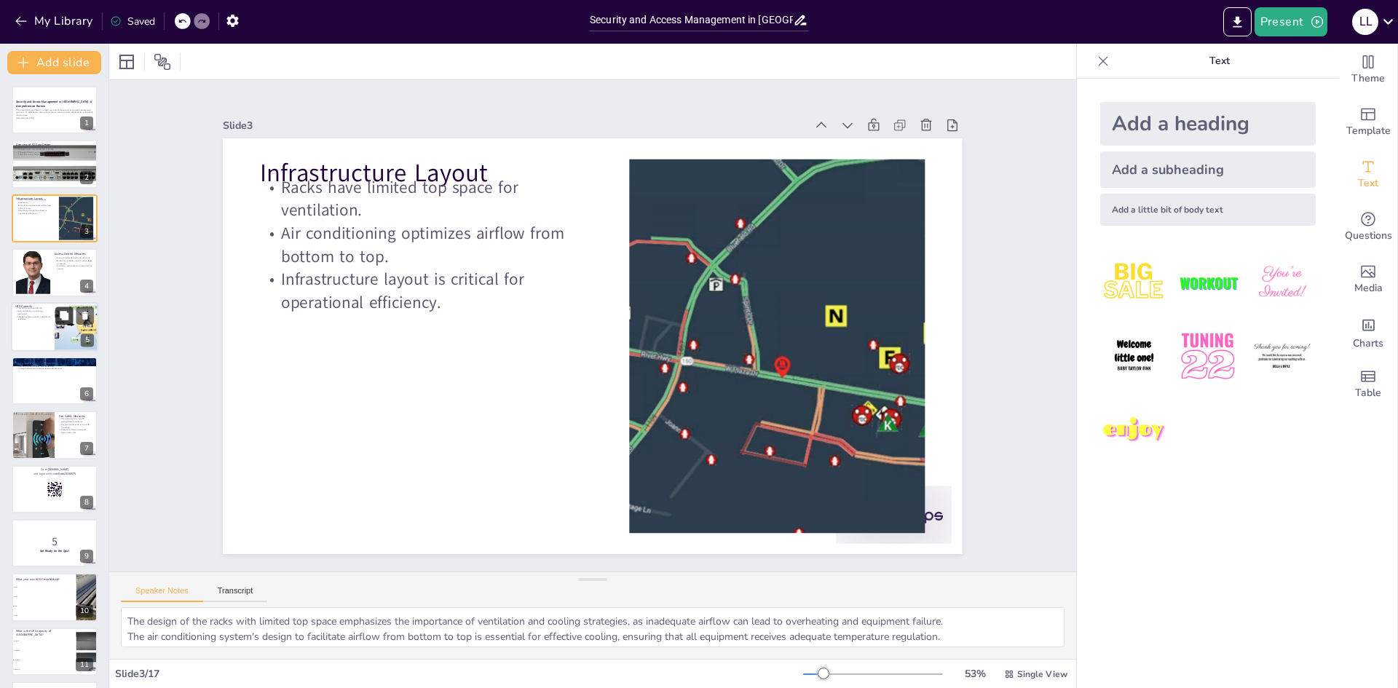
checkbox input "true"
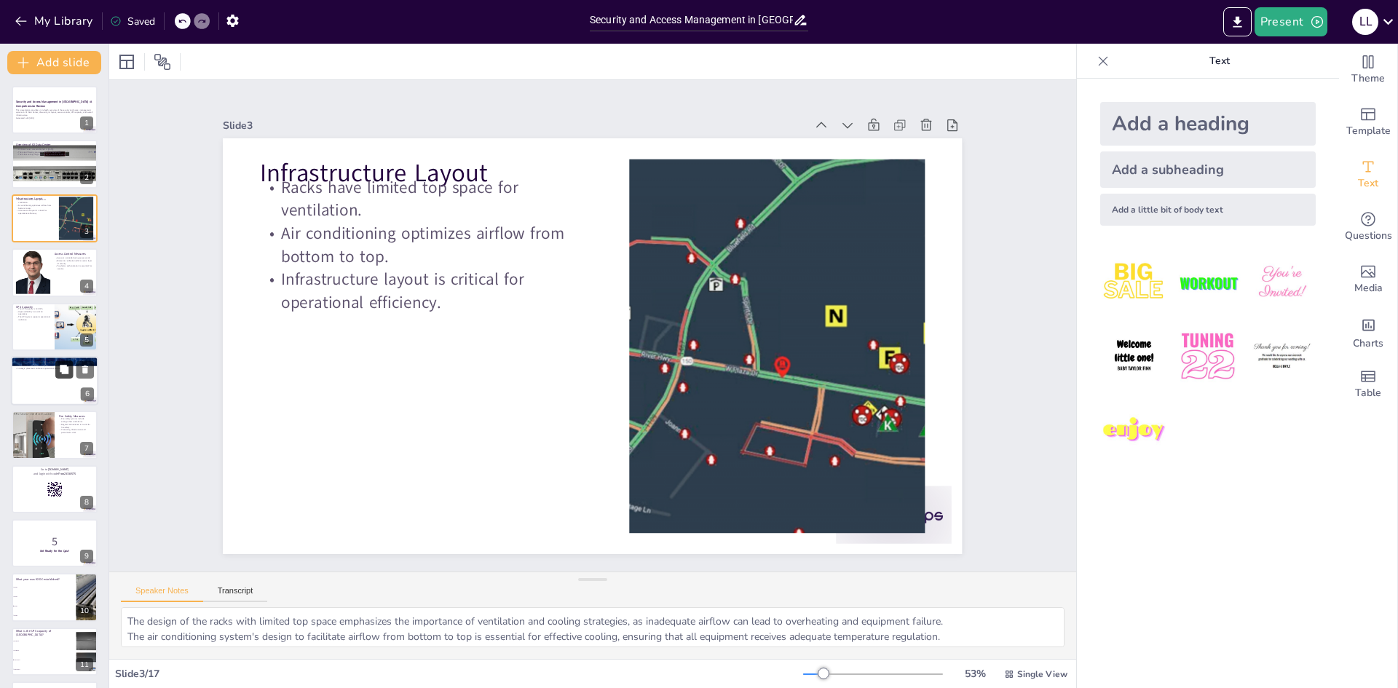
checkbox input "true"
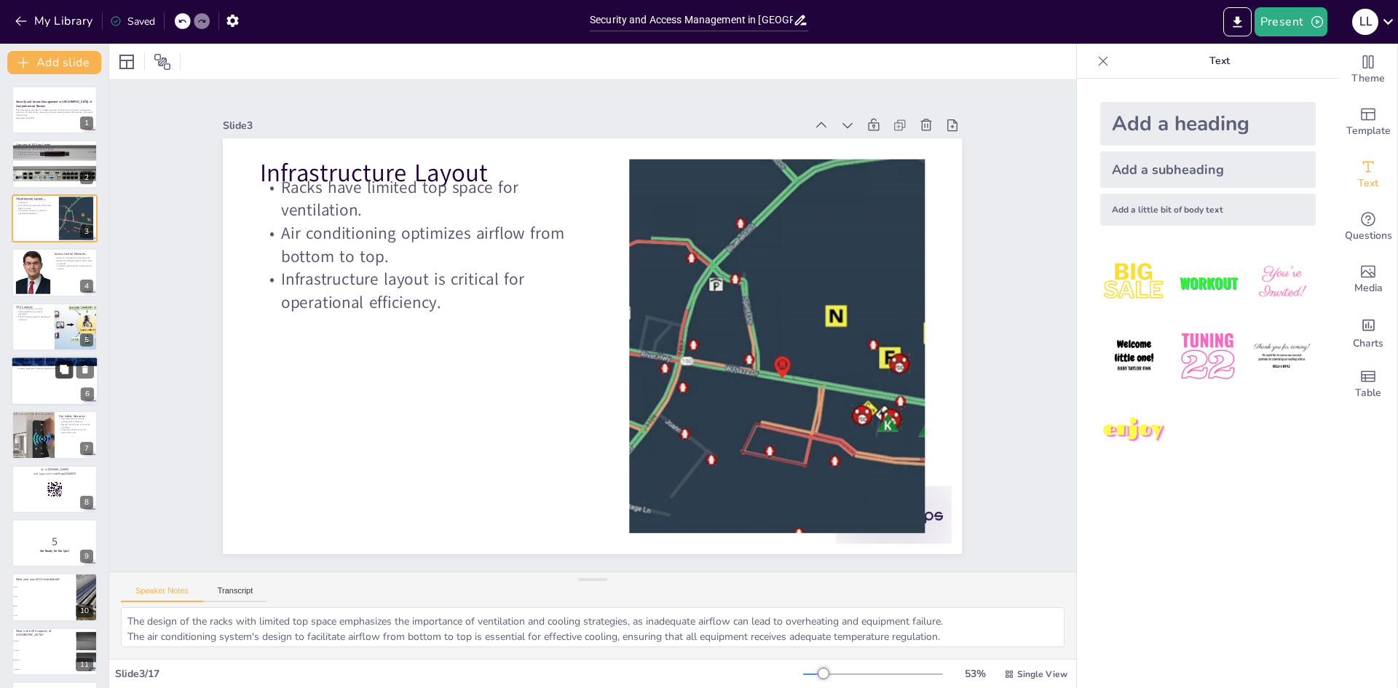
checkbox input "true"
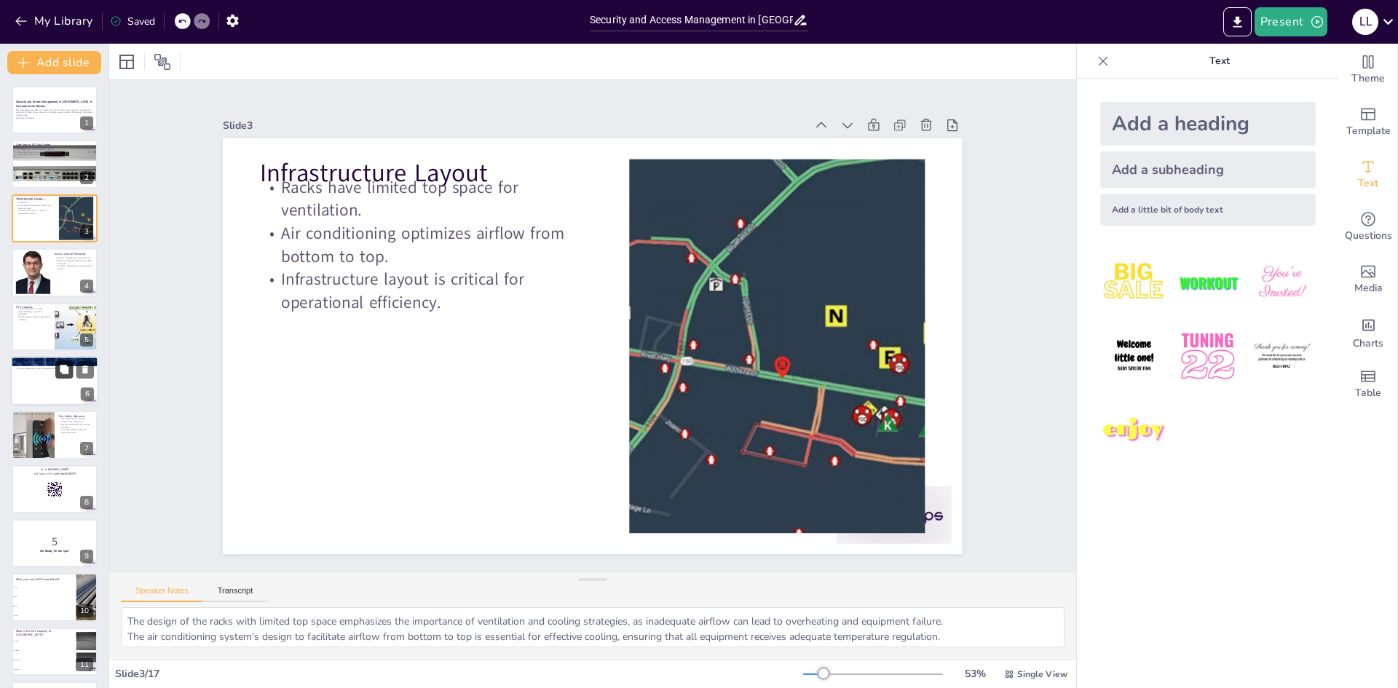
checkbox input "true"
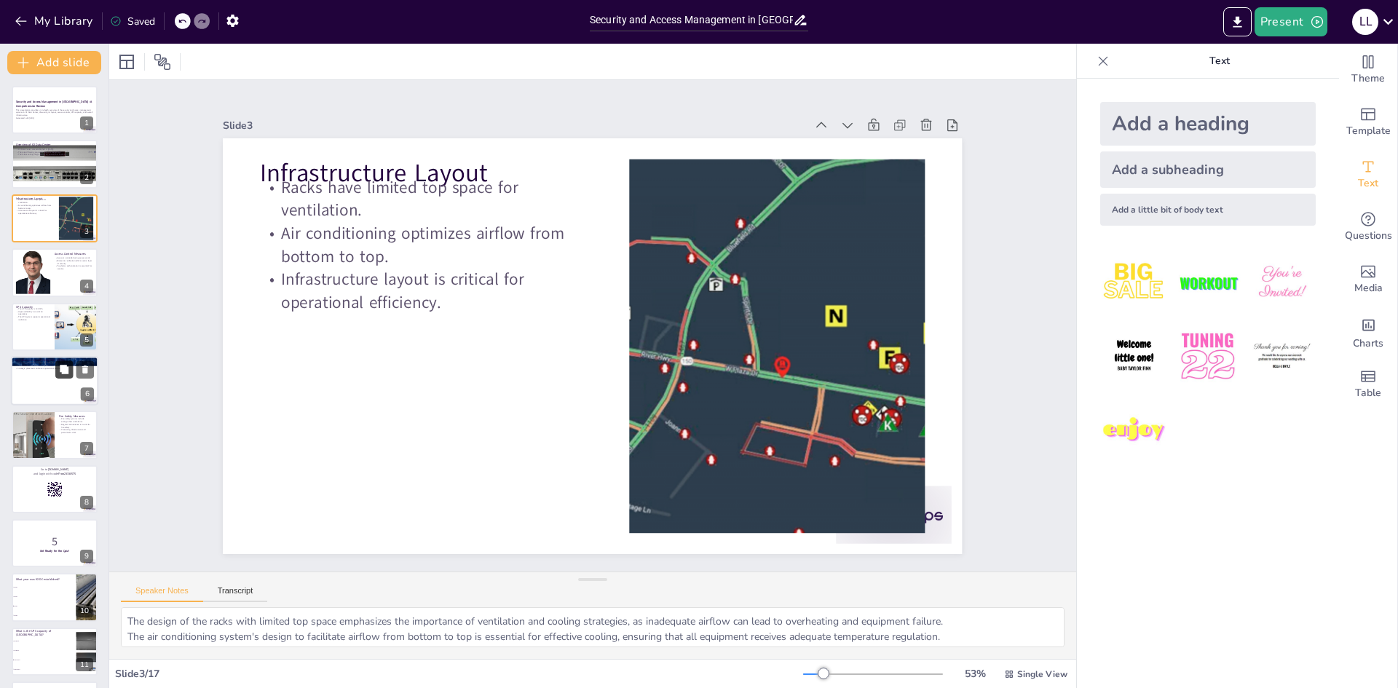
click at [68, 372] on icon at bounding box center [64, 369] width 9 height 9
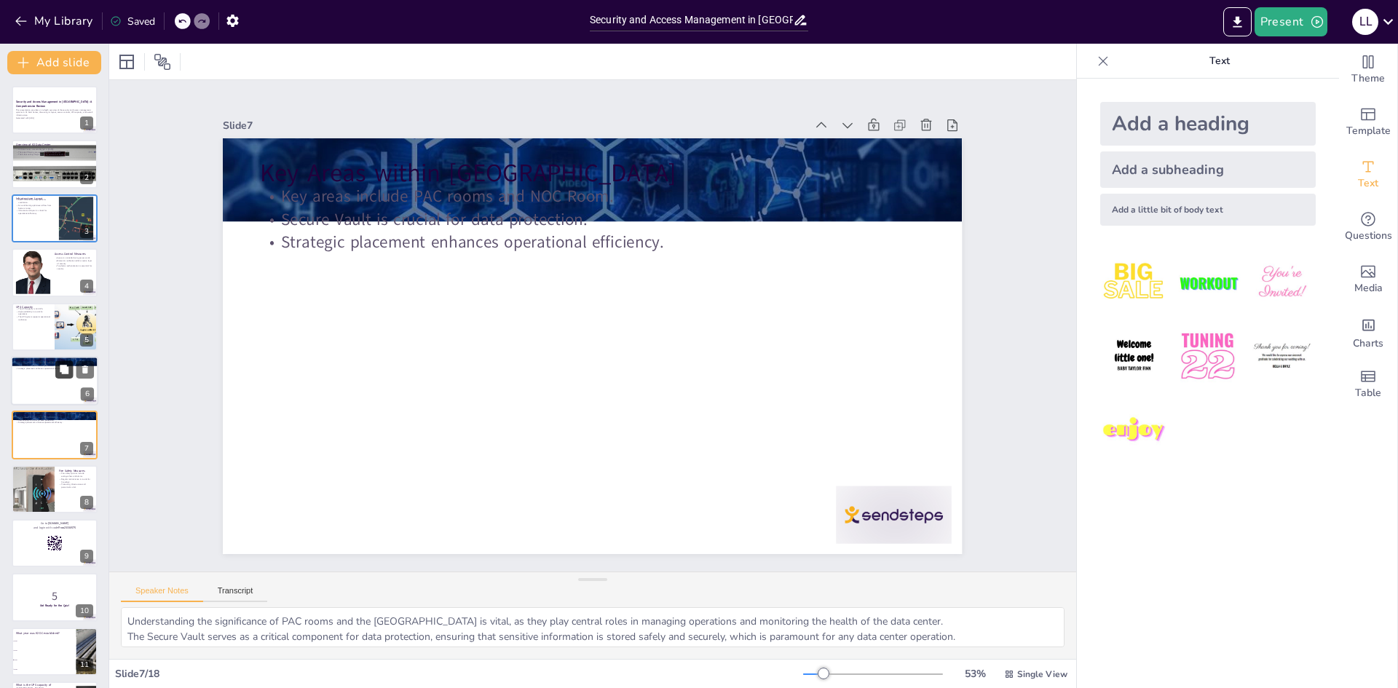
checkbox input "true"
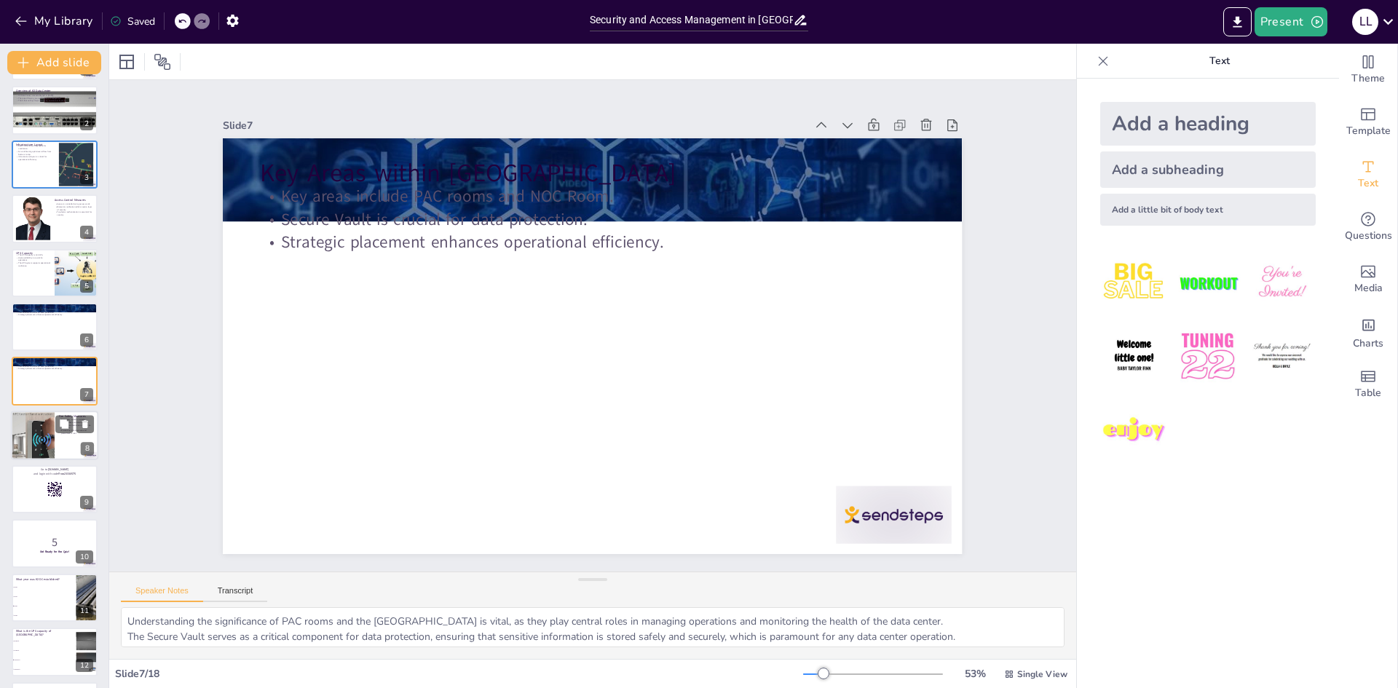
checkbox input "true"
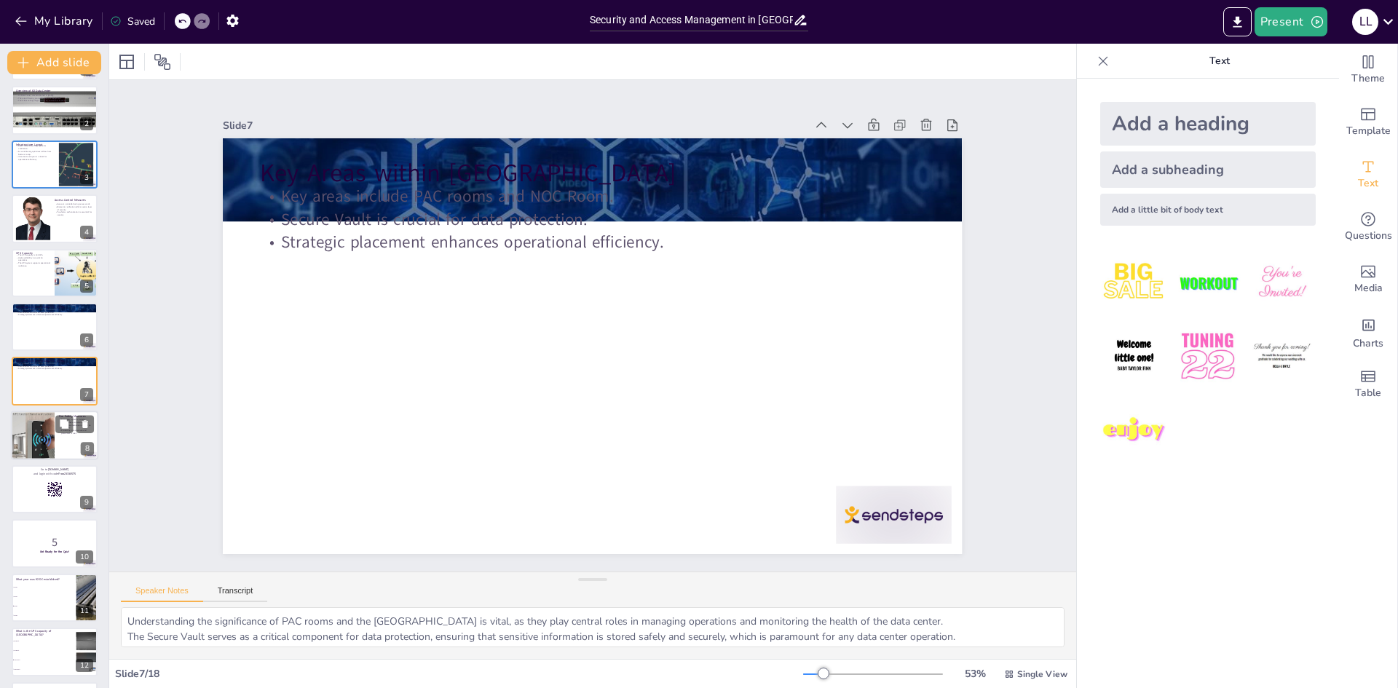
checkbox input "true"
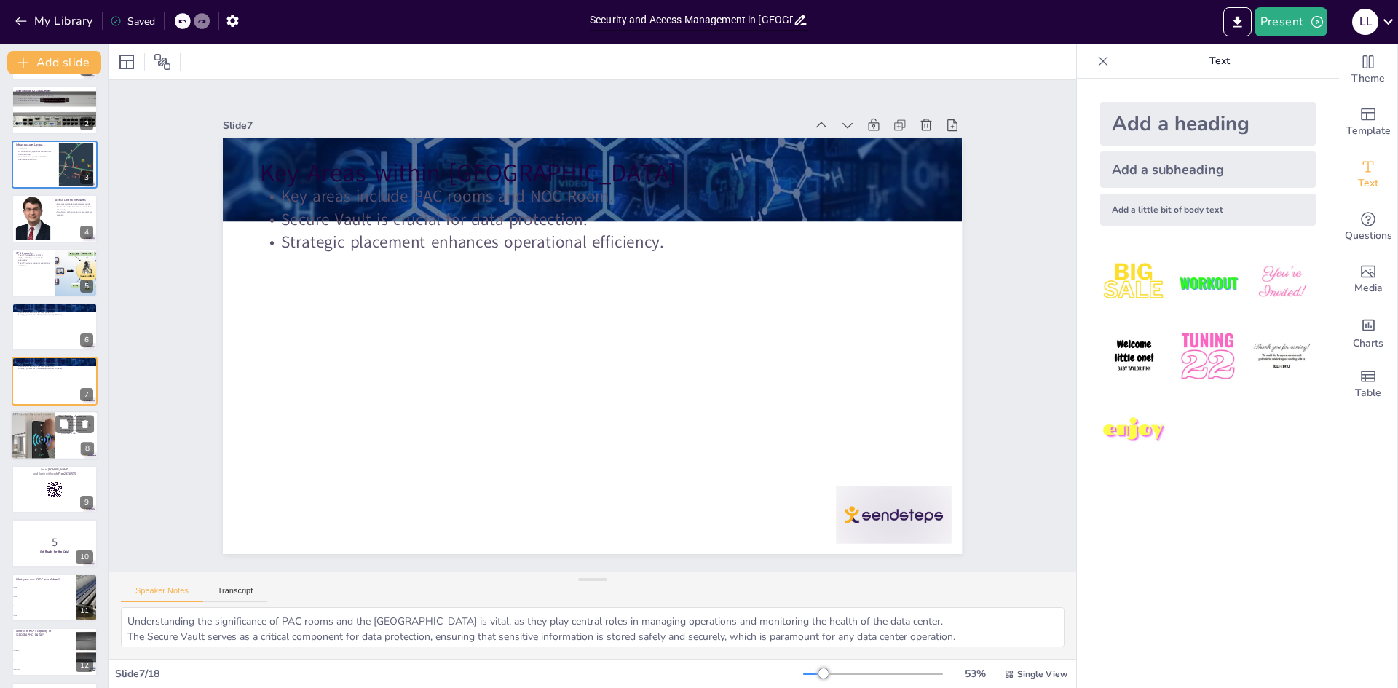
click at [60, 434] on p "Protecting infrastructure and personnel is vital." at bounding box center [76, 431] width 35 height 5
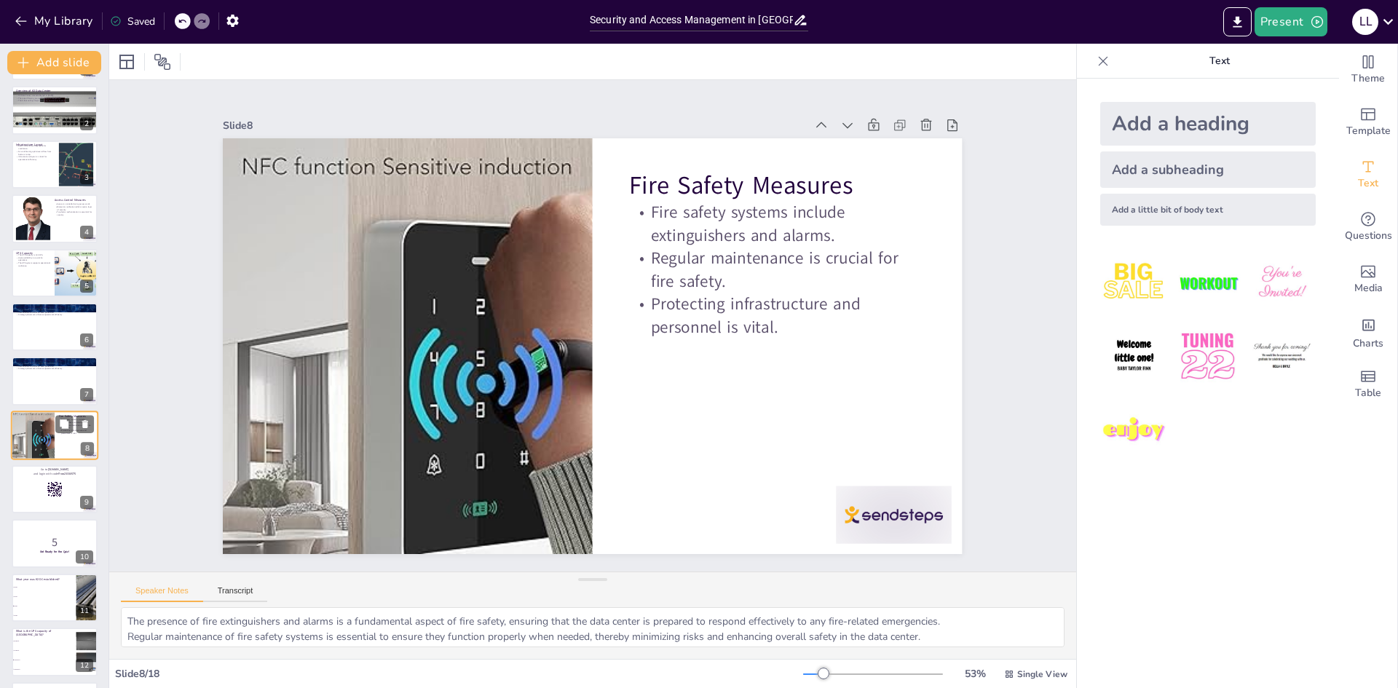
scroll to position [108, 0]
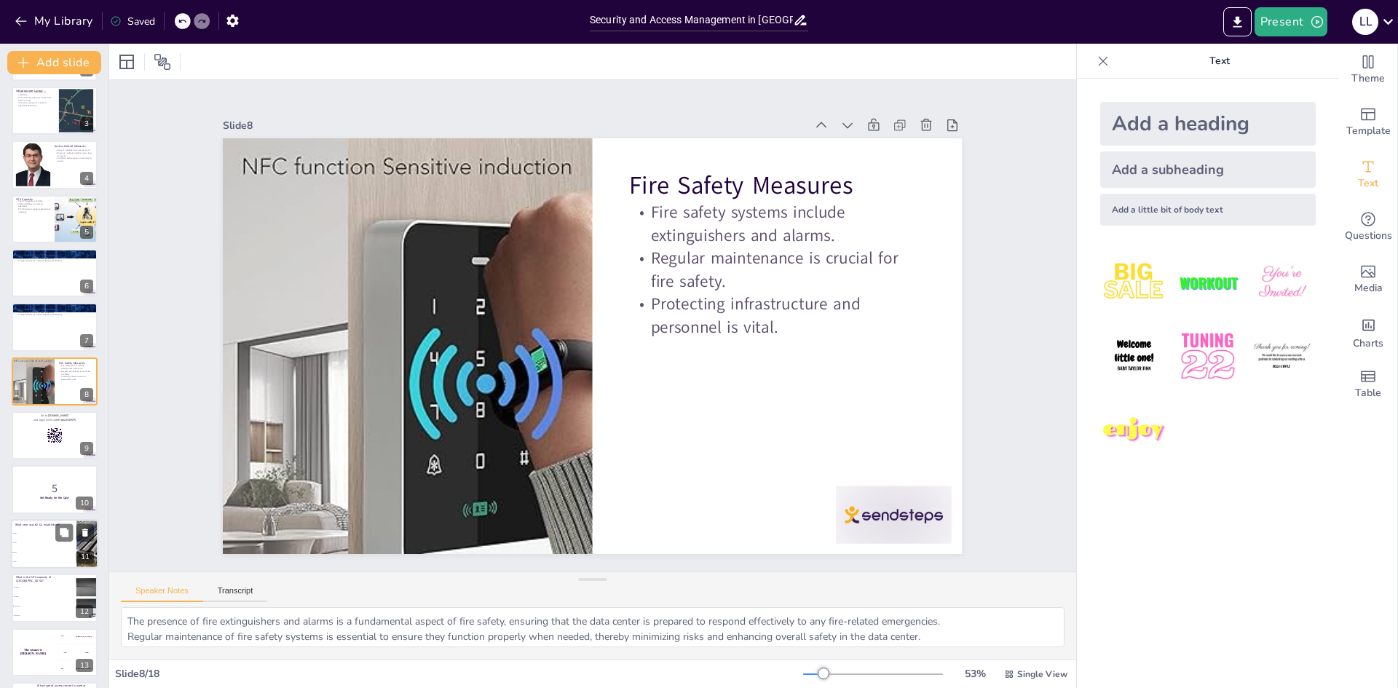
click at [34, 524] on p "What year was K2 DC established?" at bounding box center [43, 525] width 57 height 4
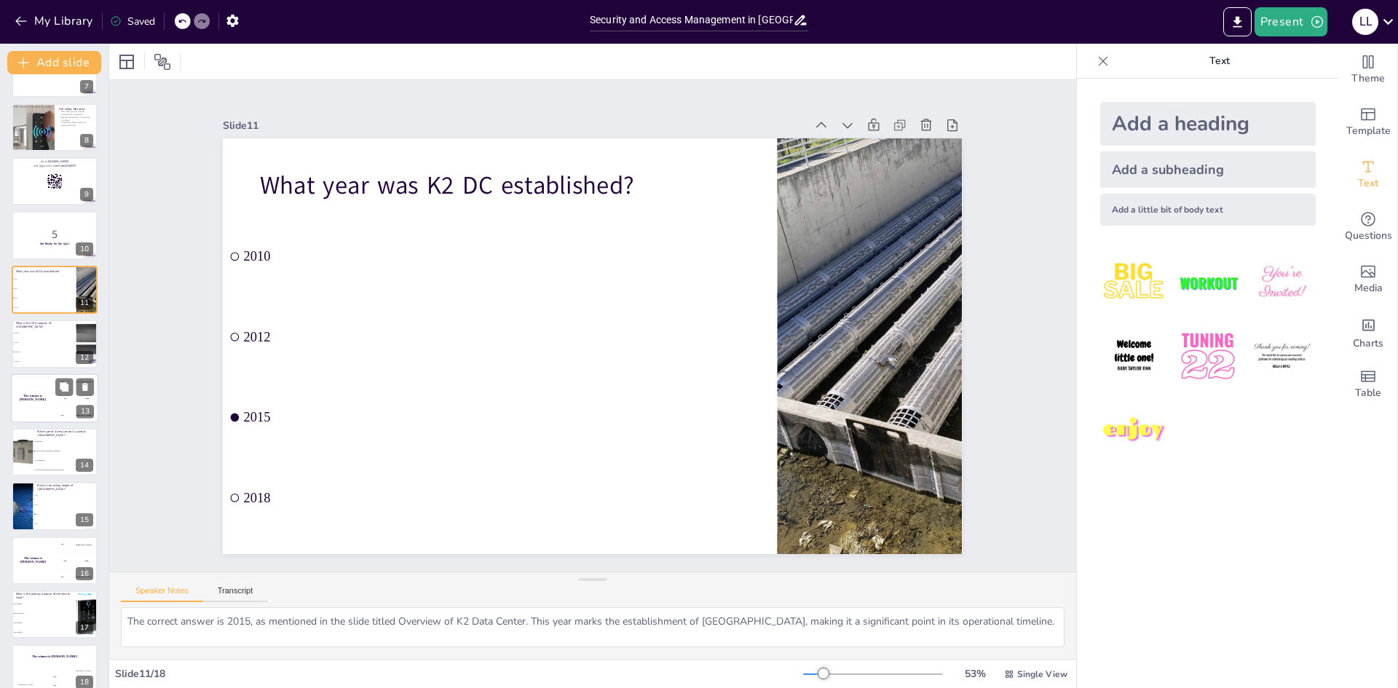
scroll to position [379, 0]
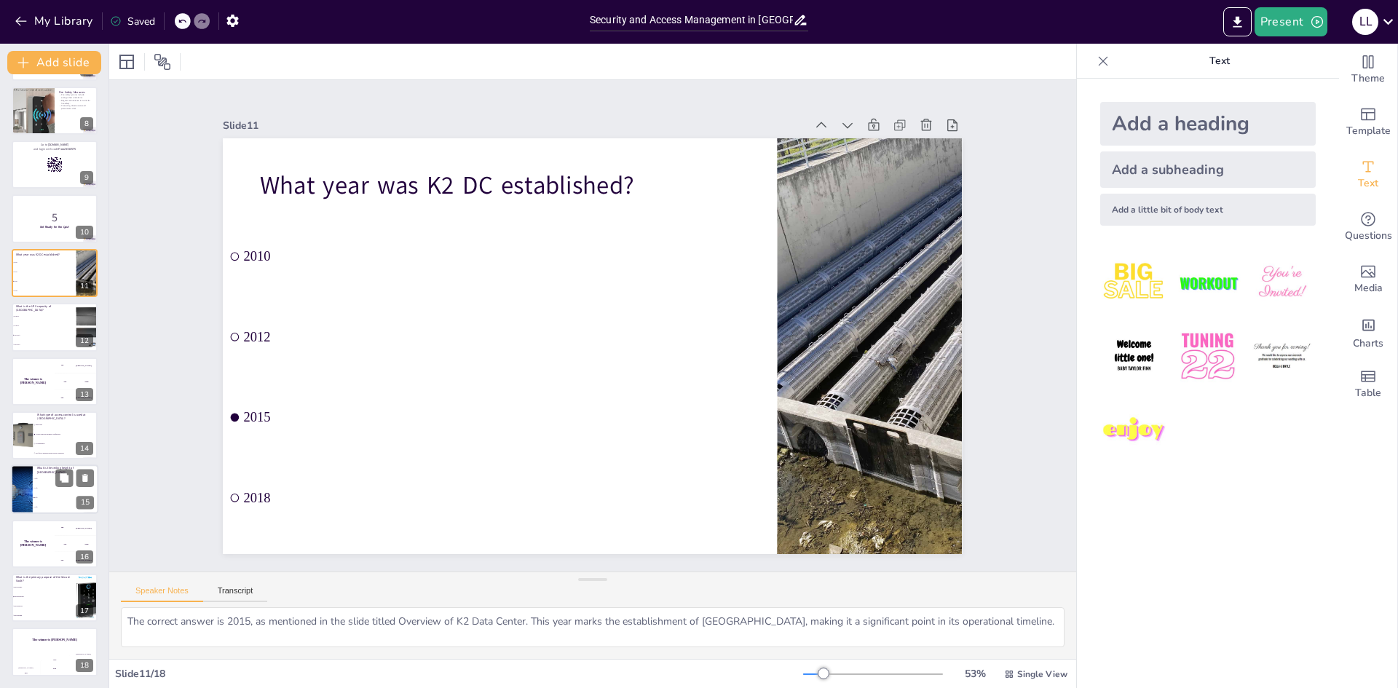
click at [54, 495] on li "8 ft" at bounding box center [66, 498] width 66 height 9
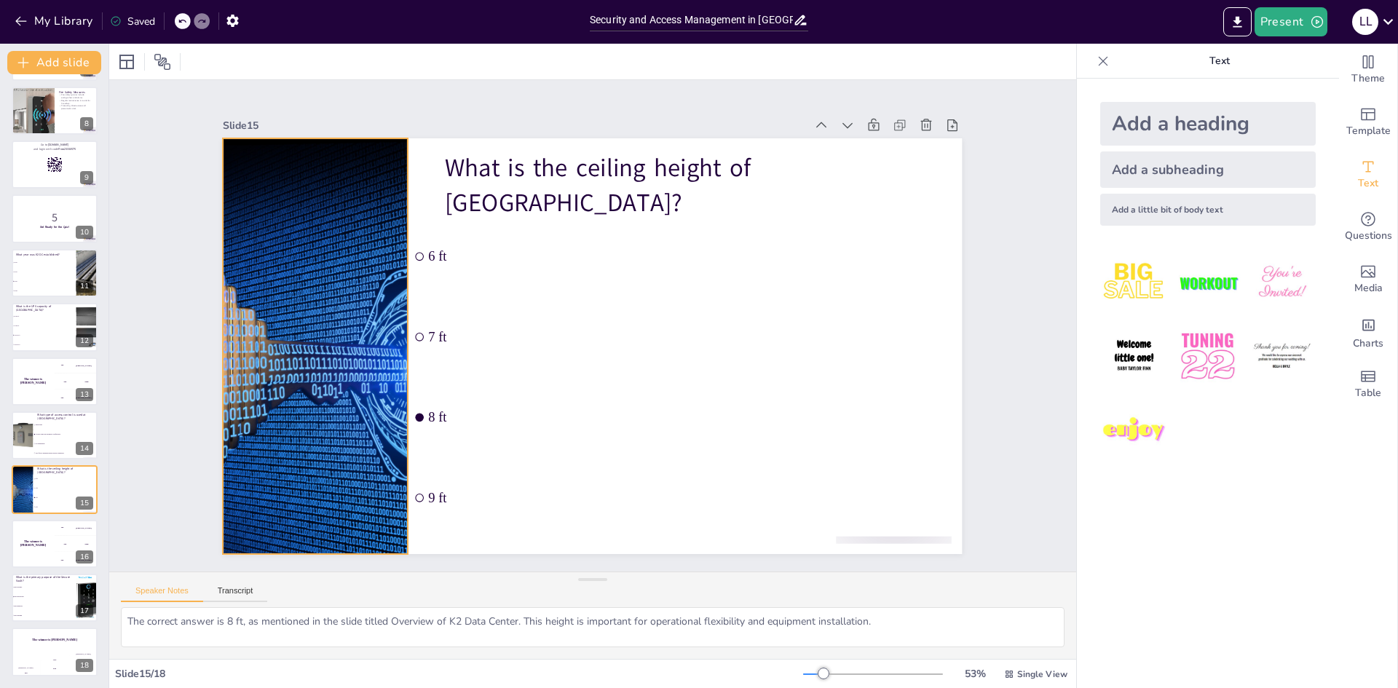
click at [357, 373] on div at bounding box center [315, 346] width 504 height 416
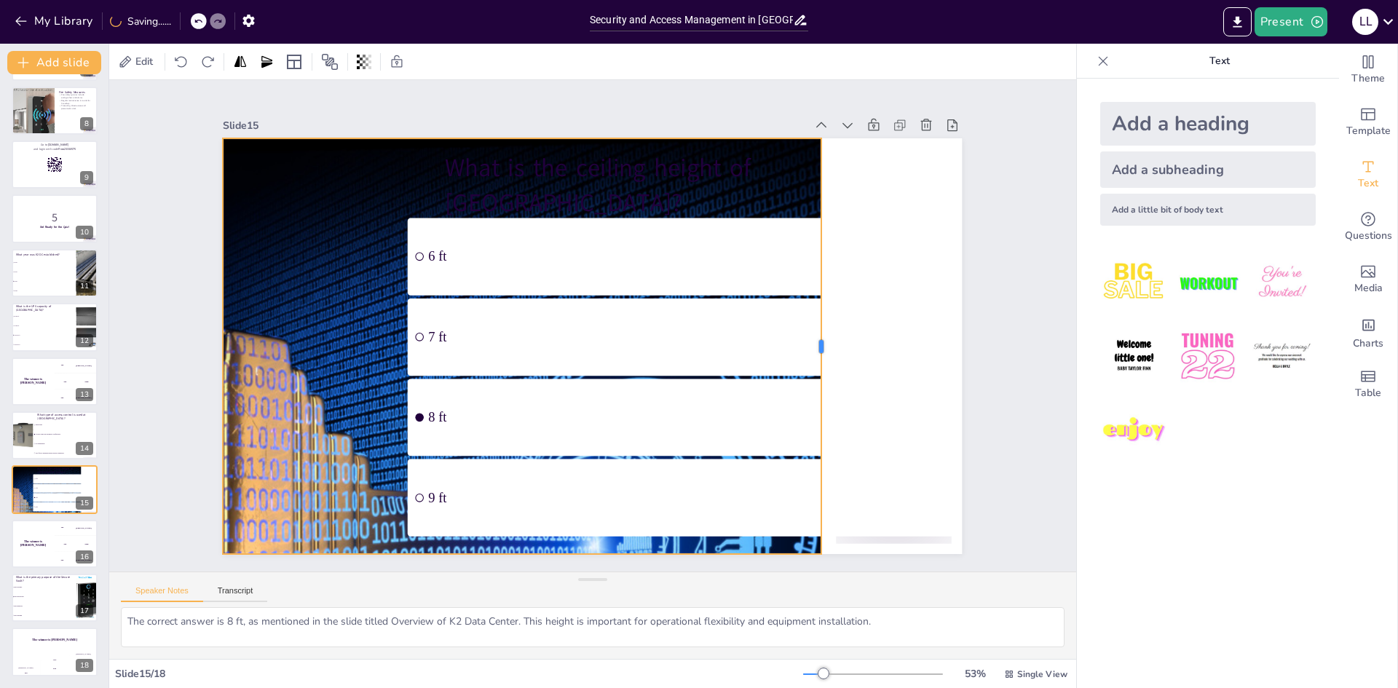
drag, startPoint x: 399, startPoint y: 342, endPoint x: 812, endPoint y: 339, distance: 413.5
click at [821, 339] on div at bounding box center [827, 346] width 12 height 416
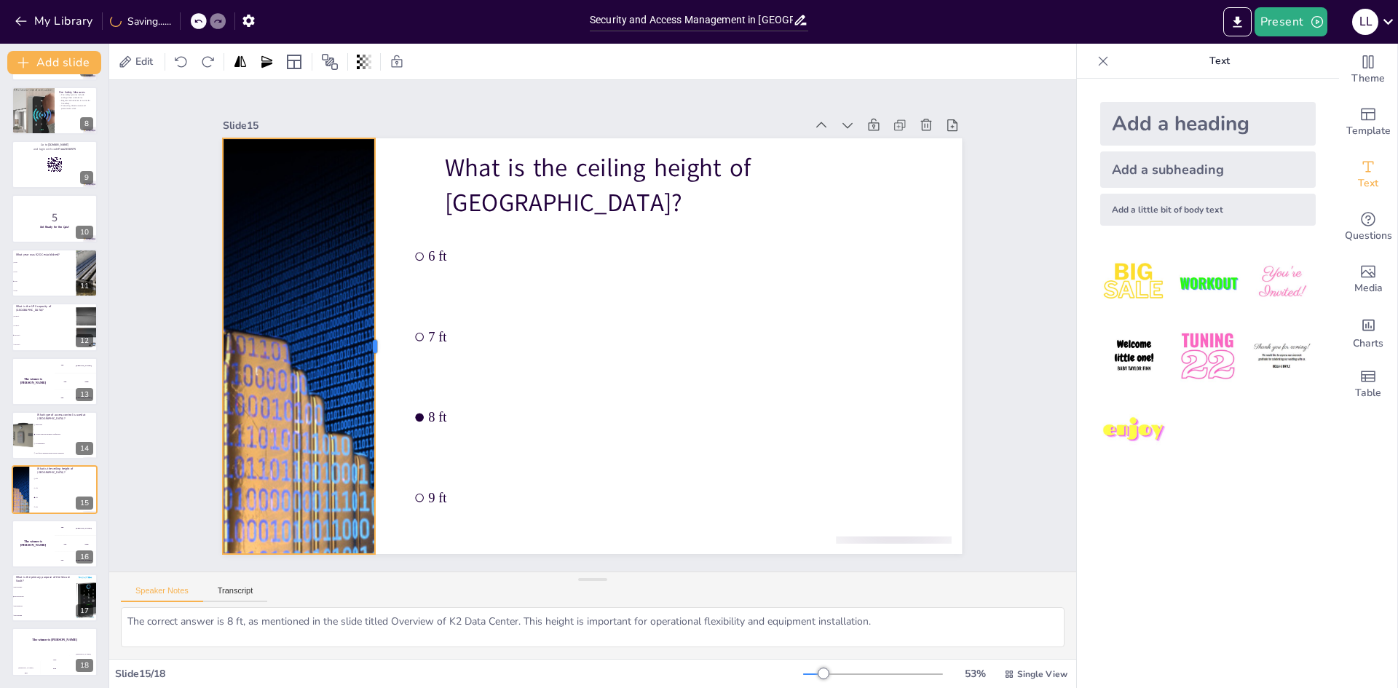
drag, startPoint x: 812, startPoint y: 339, endPoint x: 366, endPoint y: 352, distance: 446.5
click at [375, 352] on div at bounding box center [381, 346] width 12 height 416
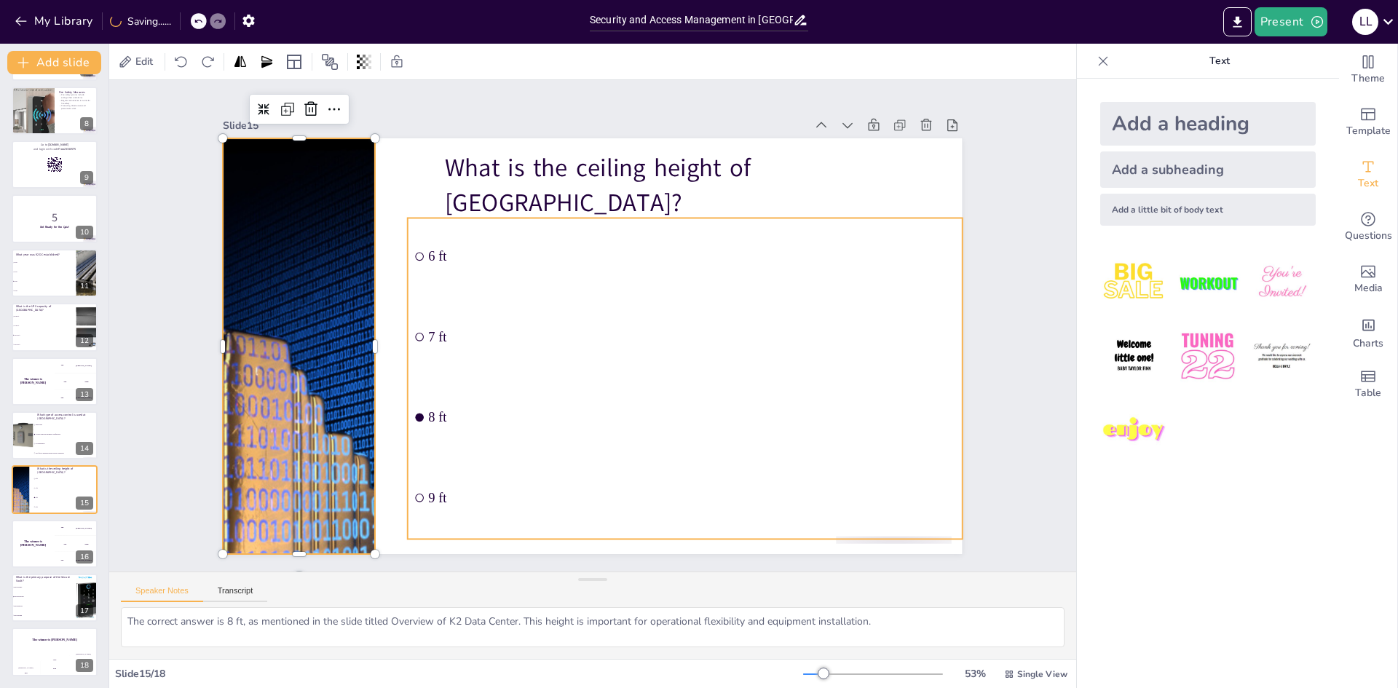
click at [622, 138] on div "What is the ceiling height of [GEOGRAPHIC_DATA]? 6 ft 7 ft 8 ft 9 ft" at bounding box center [592, 138] width 739 height 0
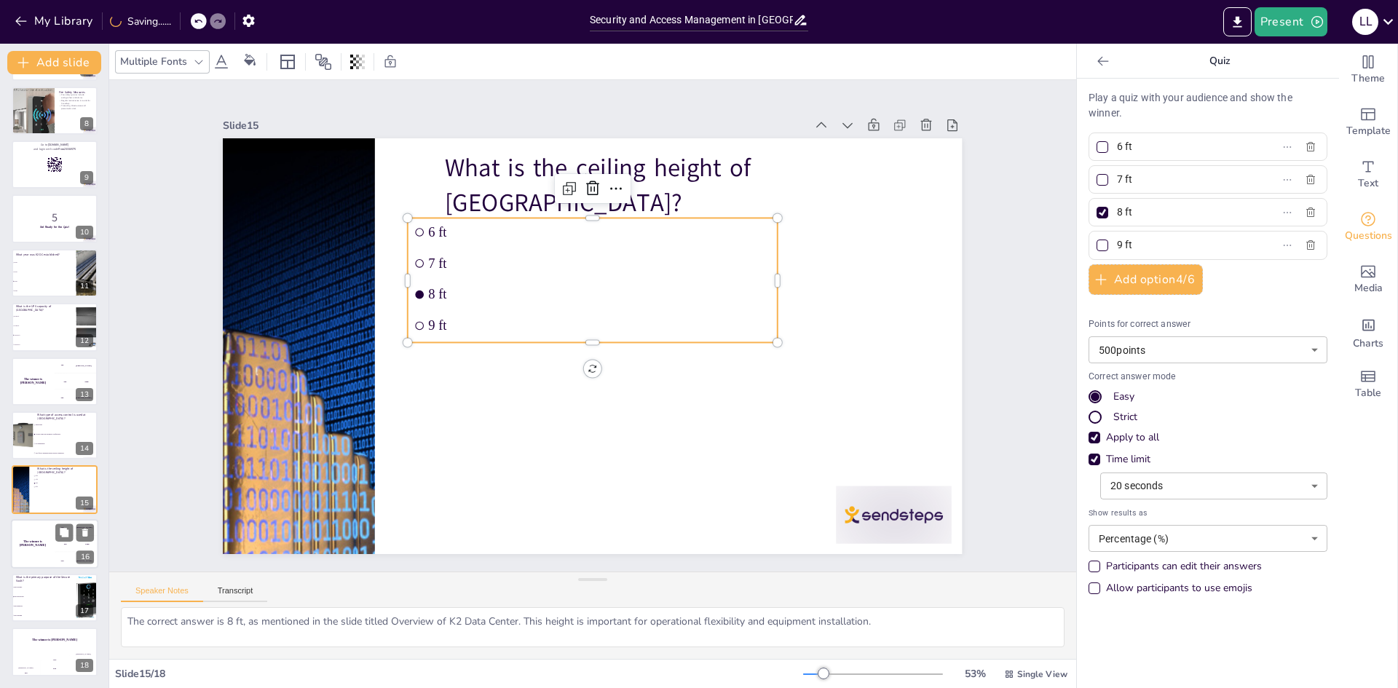
click at [23, 544] on h4 "The winner is [PERSON_NAME]" at bounding box center [33, 542] width 44 height 7
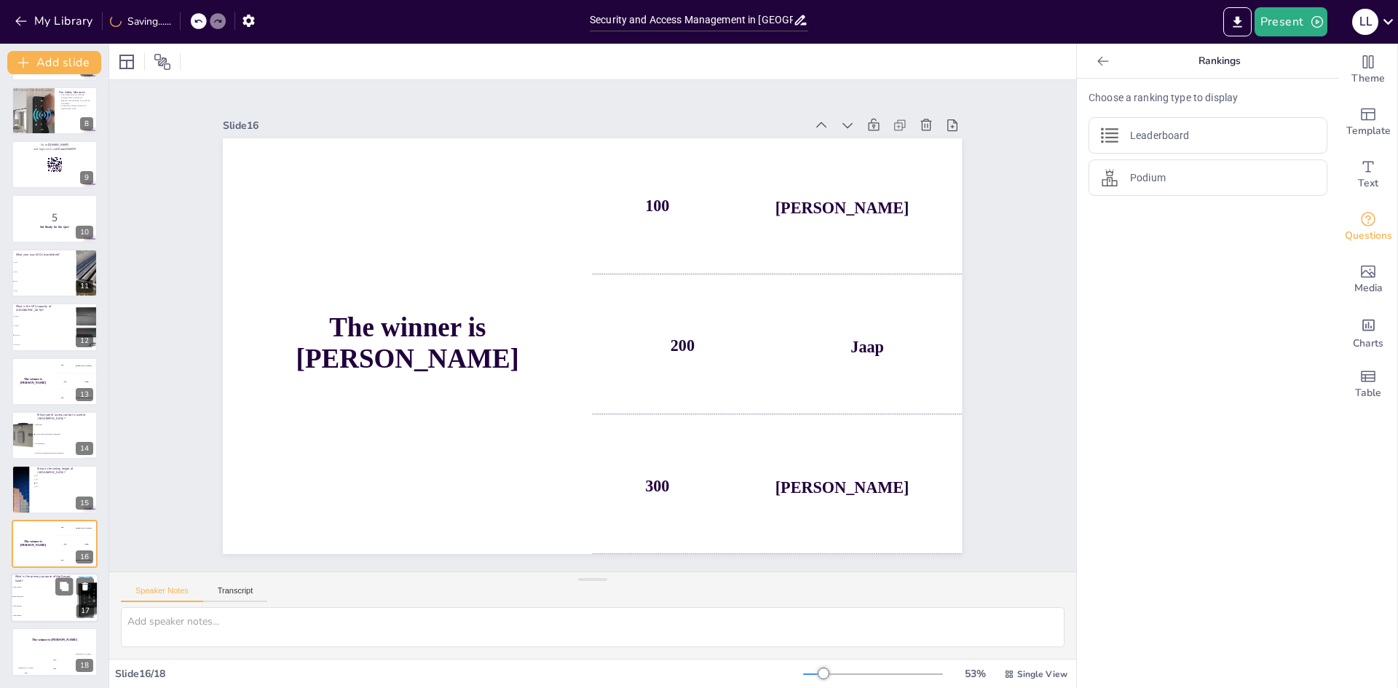
click at [44, 593] on li "Data protection" at bounding box center [44, 596] width 66 height 9
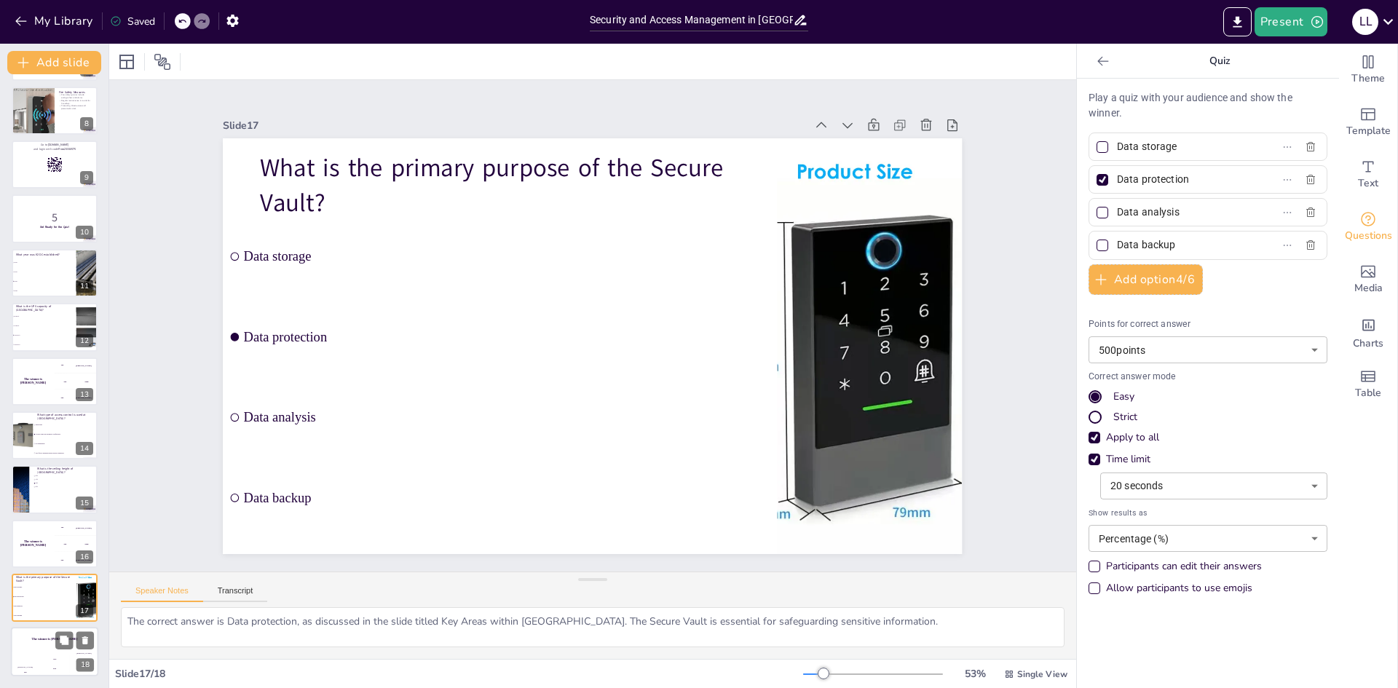
click at [41, 648] on div "The winner is [PERSON_NAME]" at bounding box center [54, 640] width 87 height 25
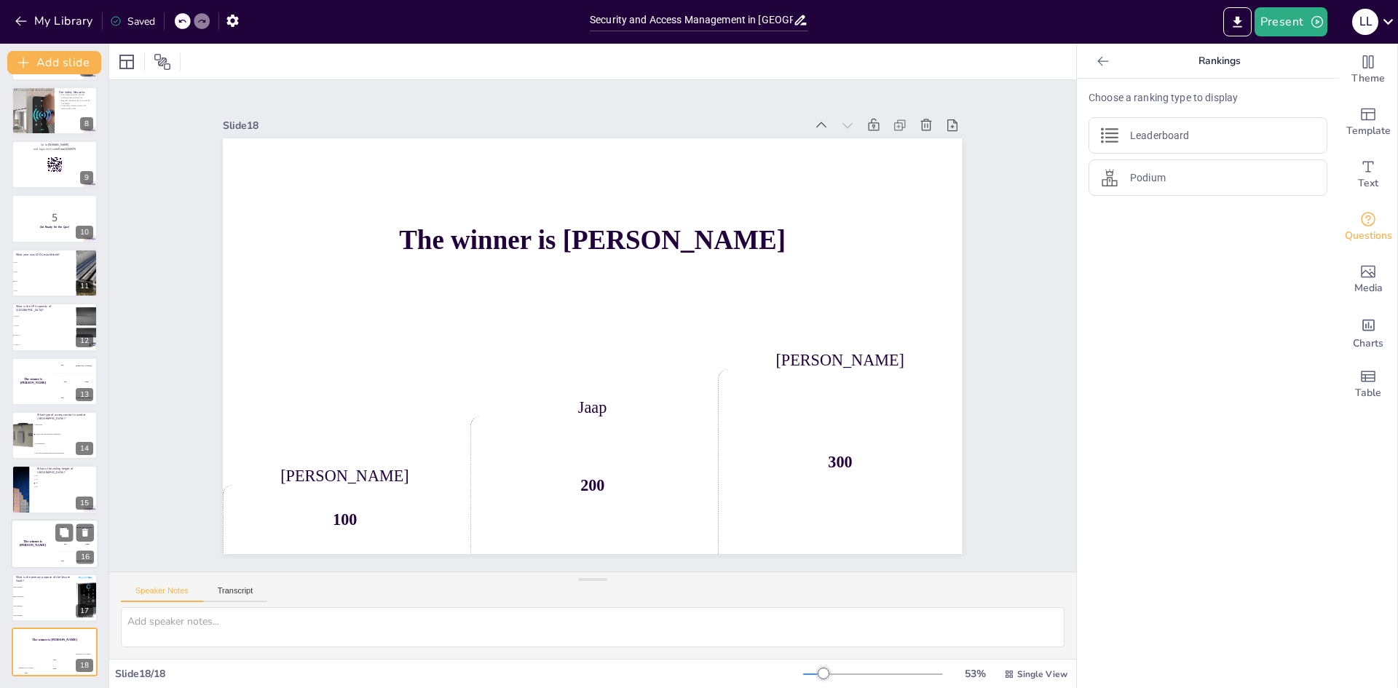
scroll to position [0, 0]
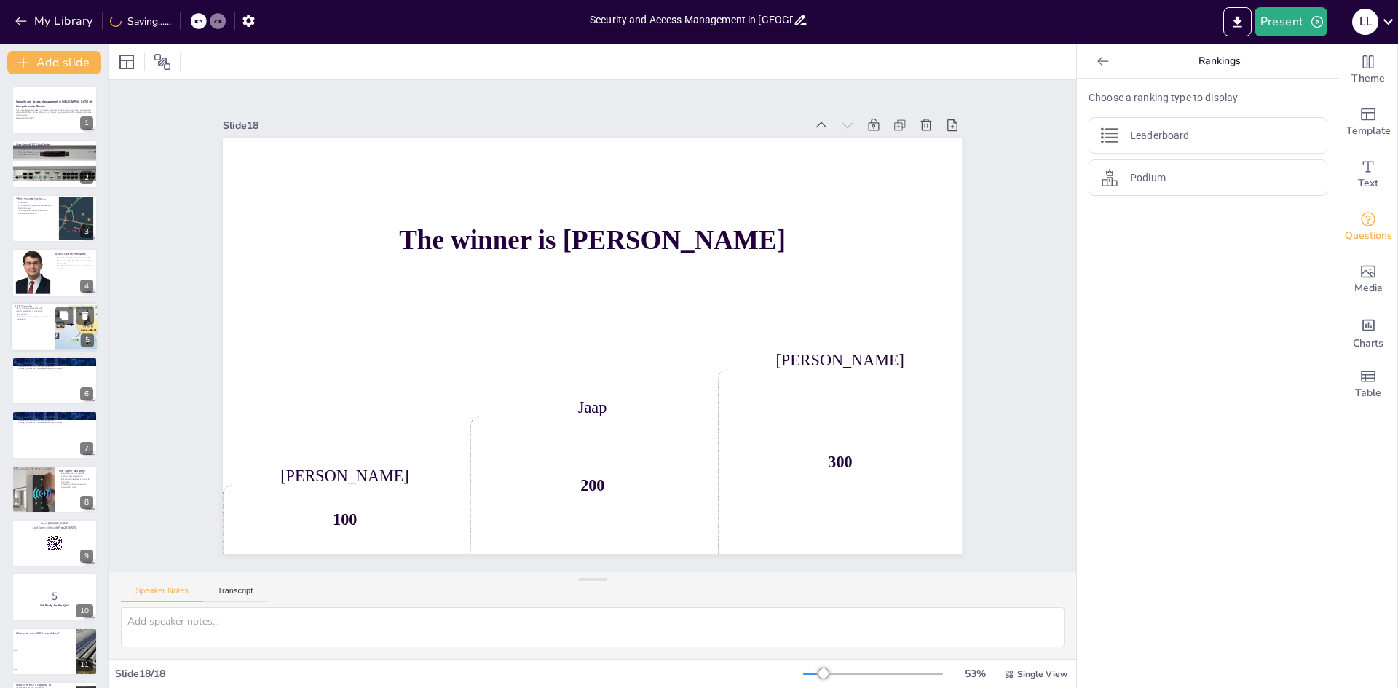
click at [52, 325] on div at bounding box center [54, 327] width 87 height 50
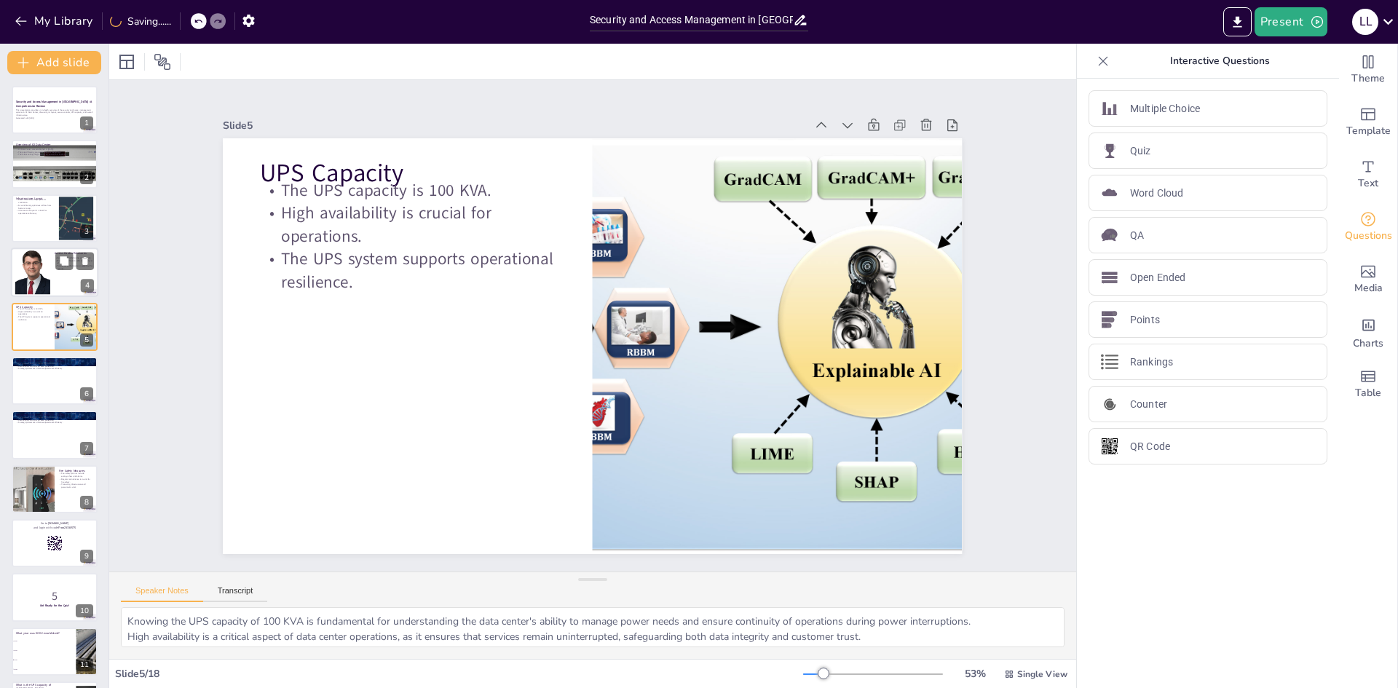
click at [53, 277] on div at bounding box center [54, 273] width 87 height 50
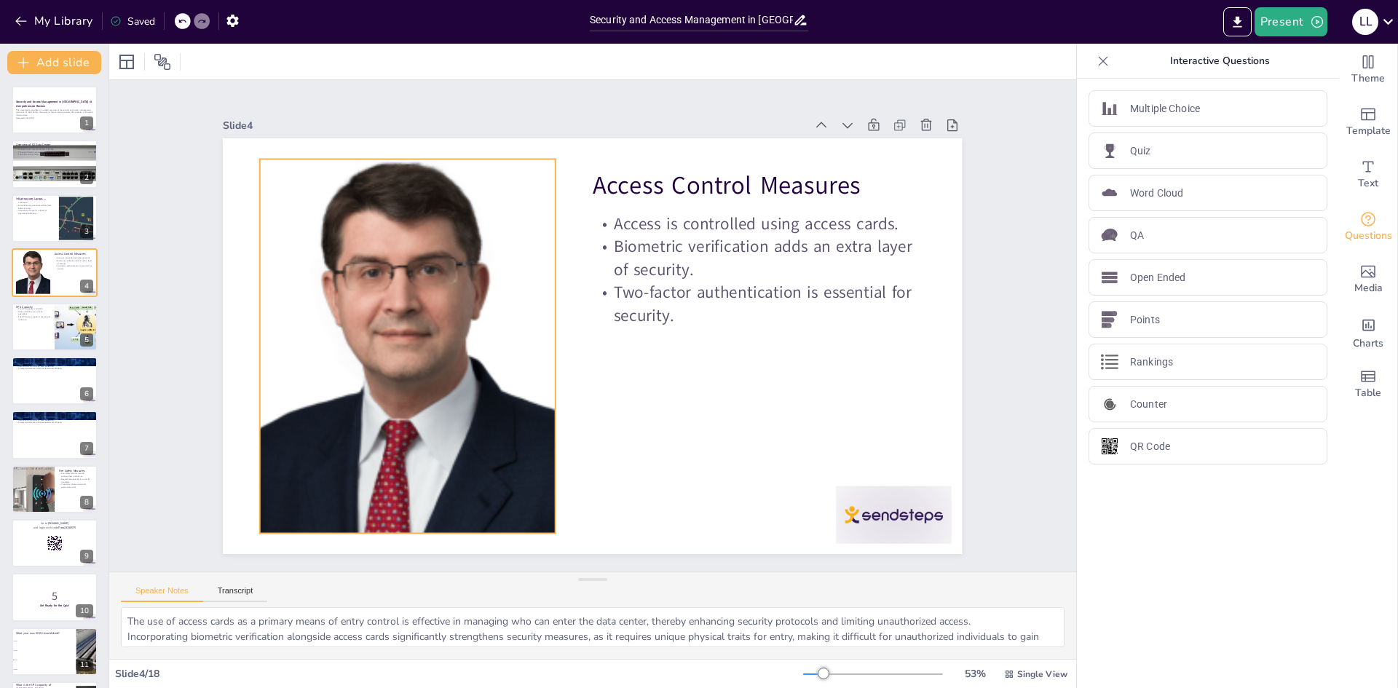
click at [368, 348] on div at bounding box center [408, 346] width 519 height 374
click at [40, 205] on p "Air conditioning optimizes airflow from bottom to top." at bounding box center [34, 206] width 39 height 5
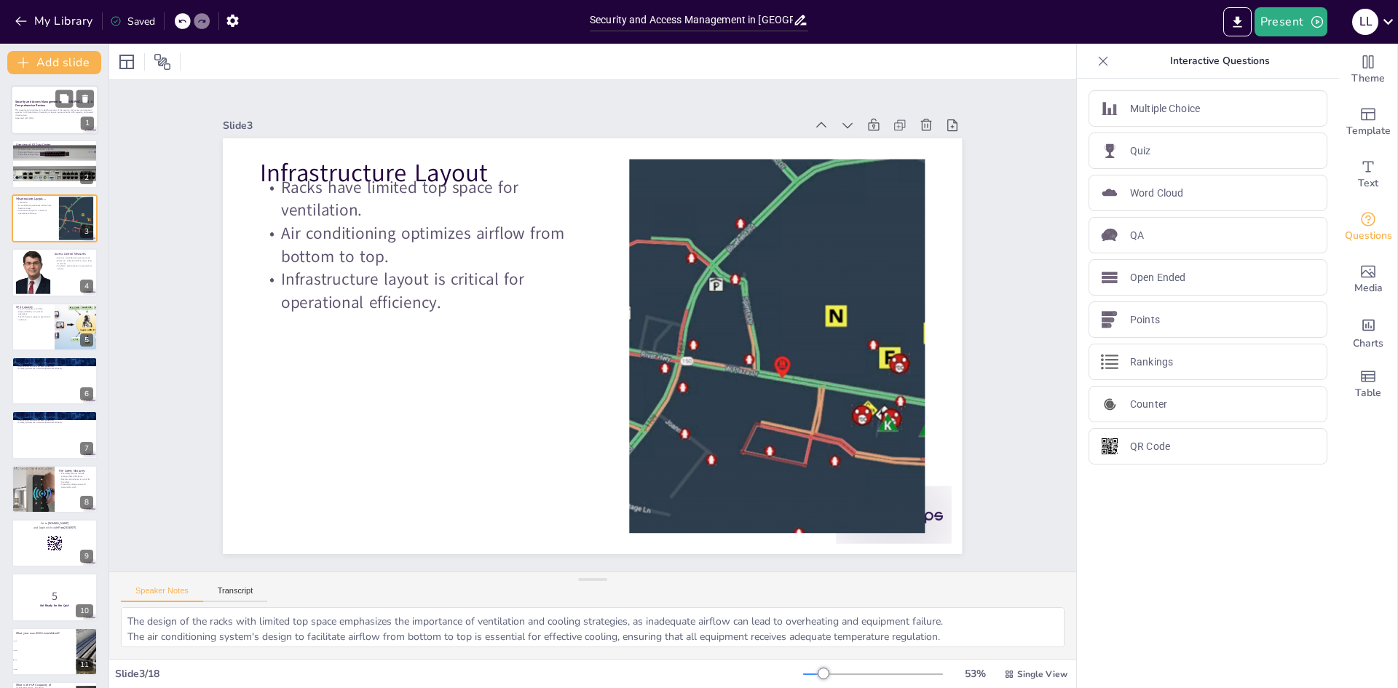
click at [28, 119] on div "This presentation provides an in-depth overview of the security and access mana…" at bounding box center [54, 114] width 79 height 12
